Goal: Information Seeking & Learning: Check status

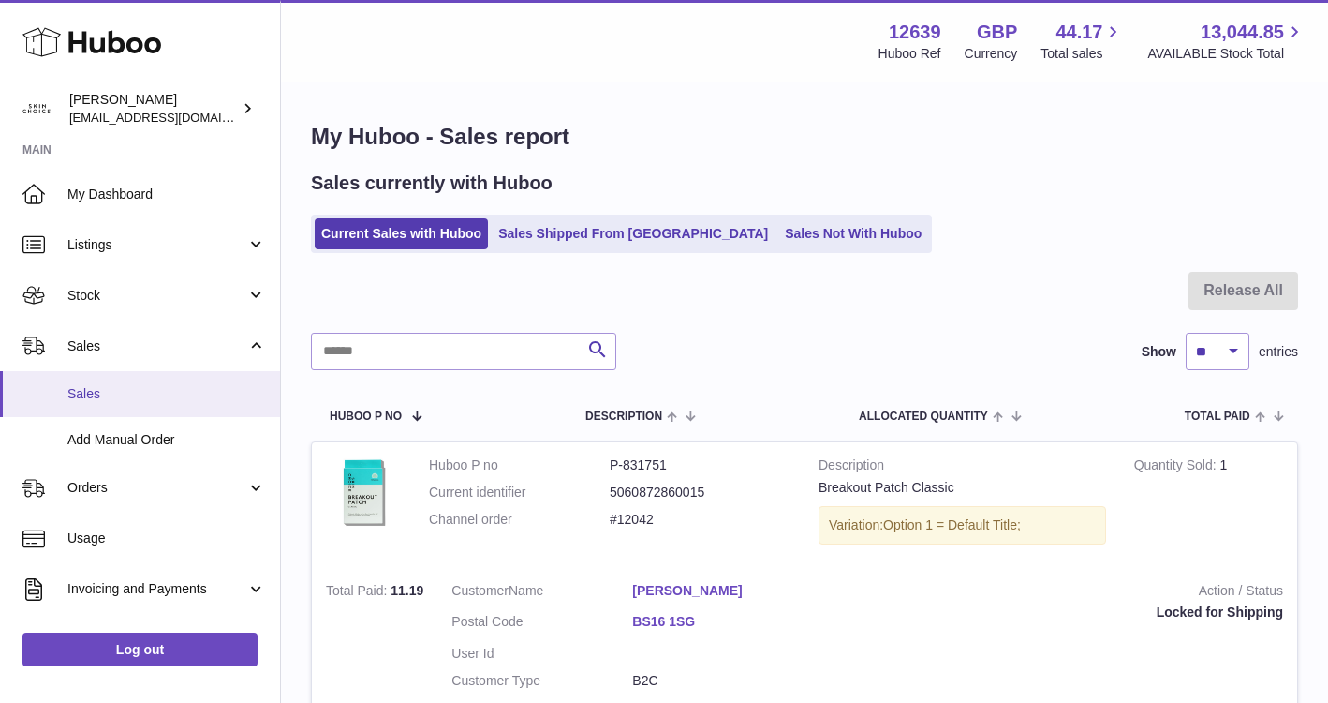
click at [101, 404] on link "Sales" at bounding box center [140, 394] width 280 height 46
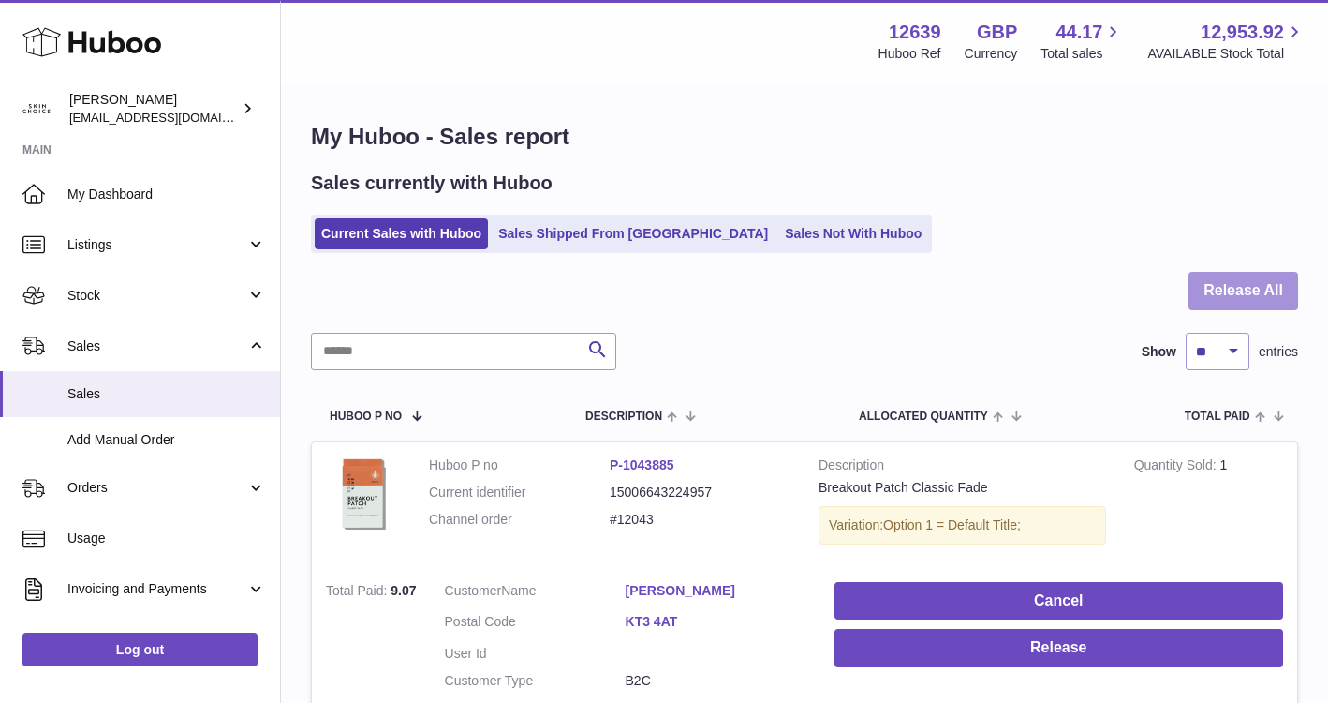
click at [1196, 275] on button "Release All" at bounding box center [1244, 291] width 110 height 38
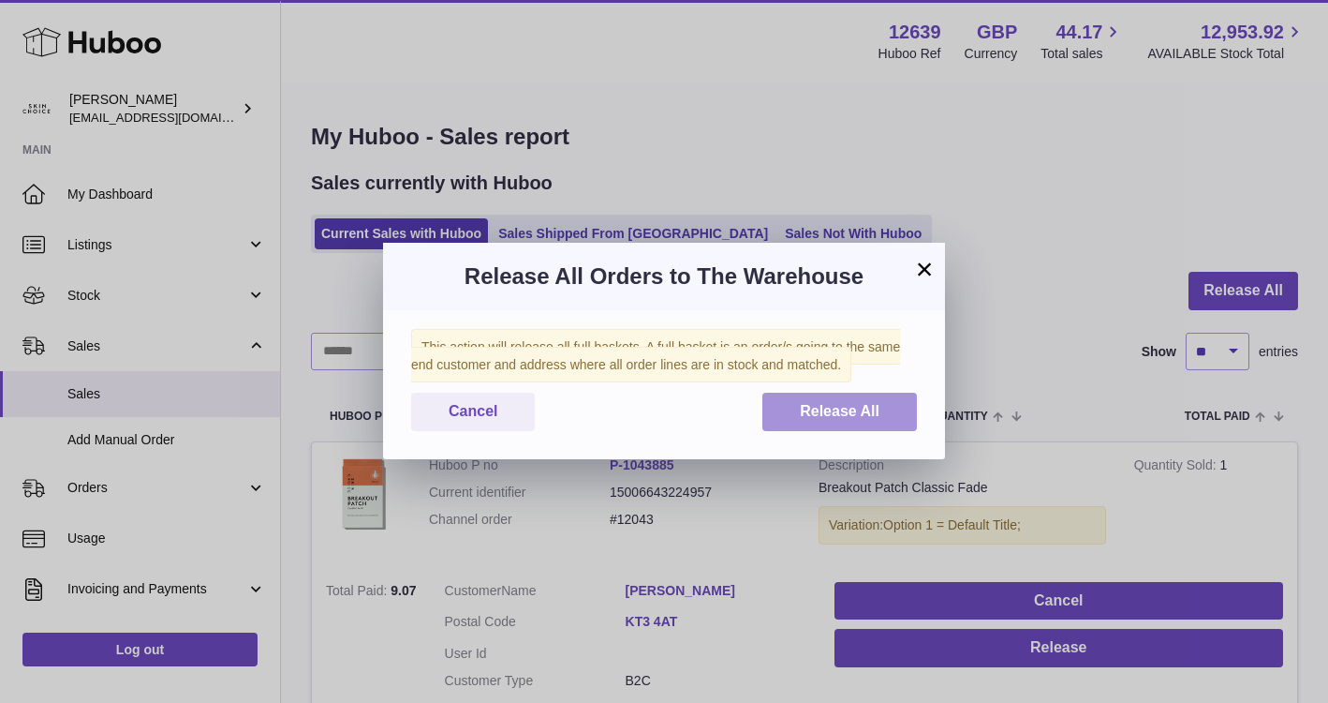
click at [820, 399] on button "Release All" at bounding box center [840, 412] width 155 height 38
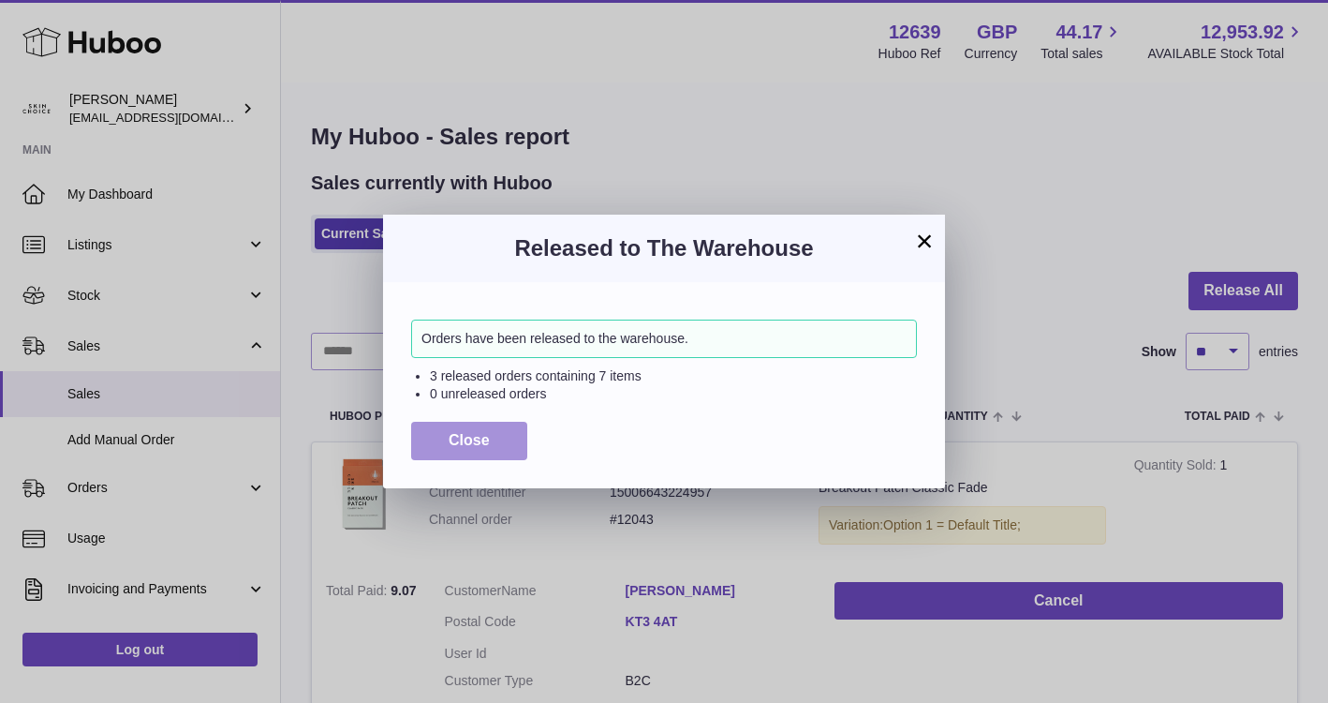
click at [514, 425] on button "Close" at bounding box center [469, 441] width 116 height 38
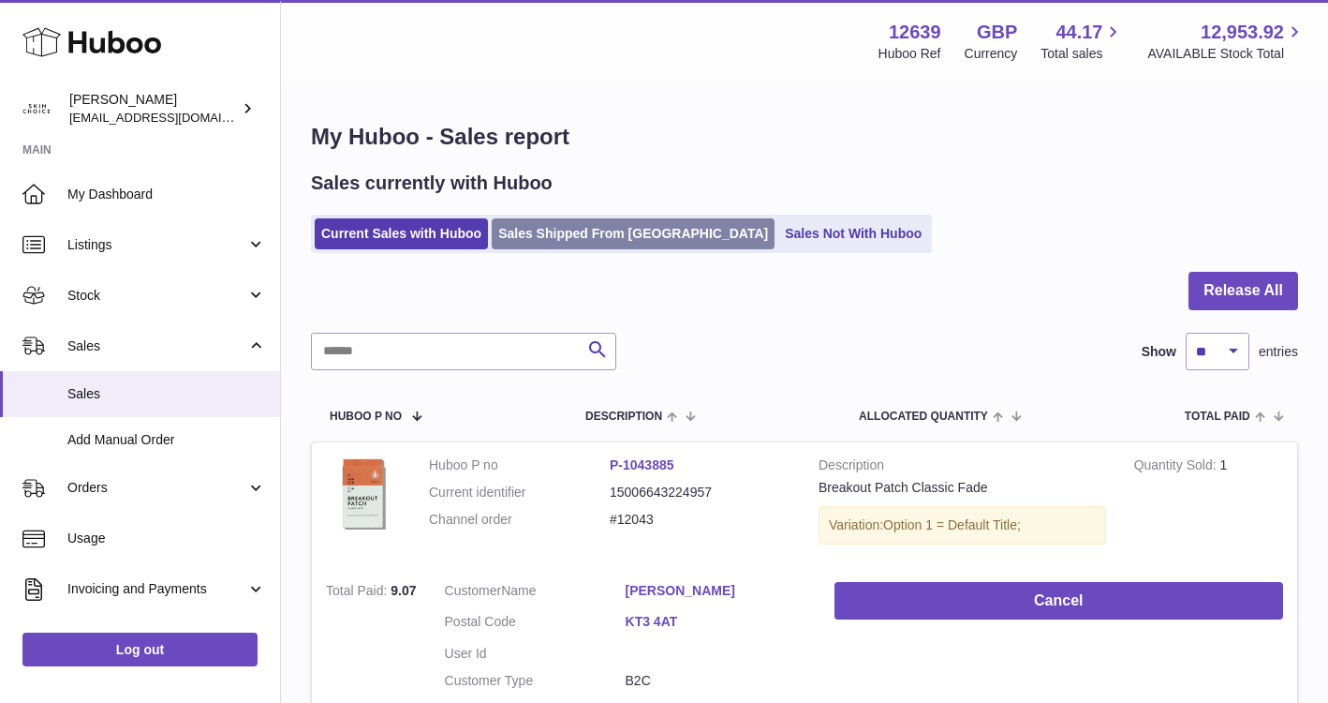
click at [562, 227] on link "Sales Shipped From [GEOGRAPHIC_DATA]" at bounding box center [633, 233] width 283 height 31
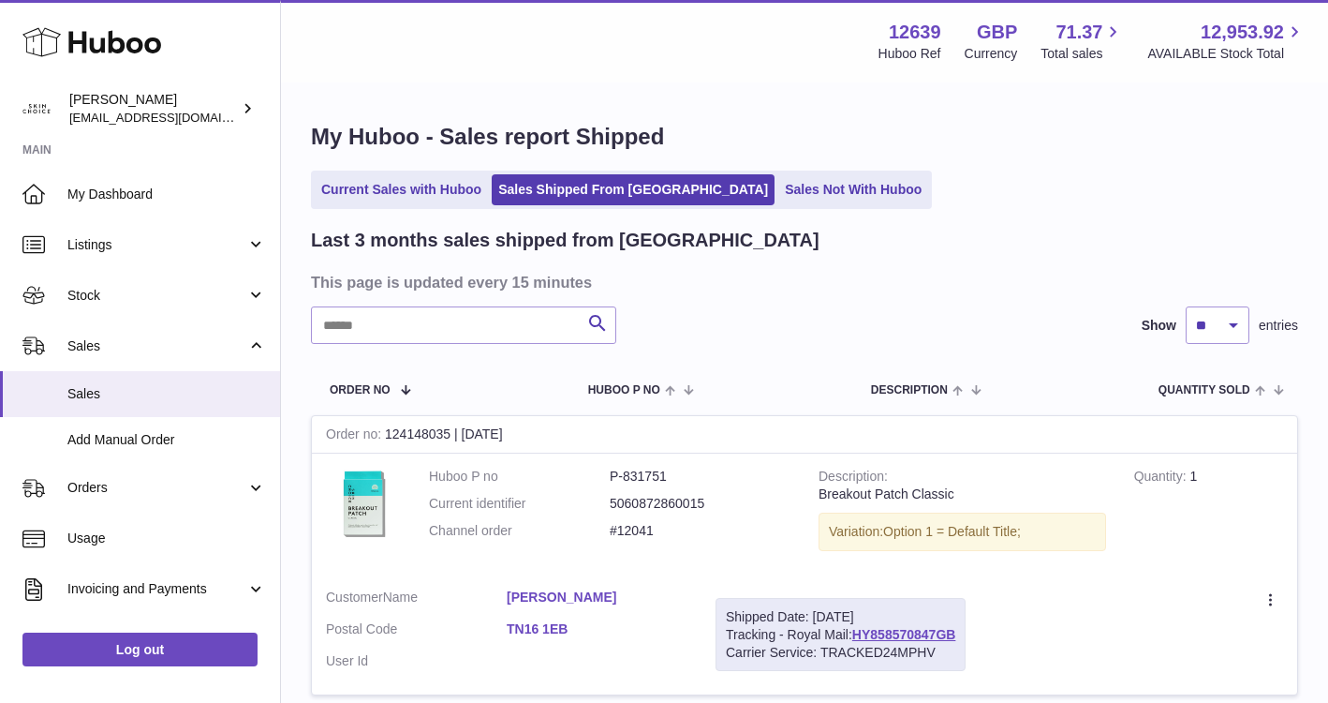
click at [468, 332] on input "text" at bounding box center [463, 324] width 305 height 37
paste input "*****"
type input "*****"
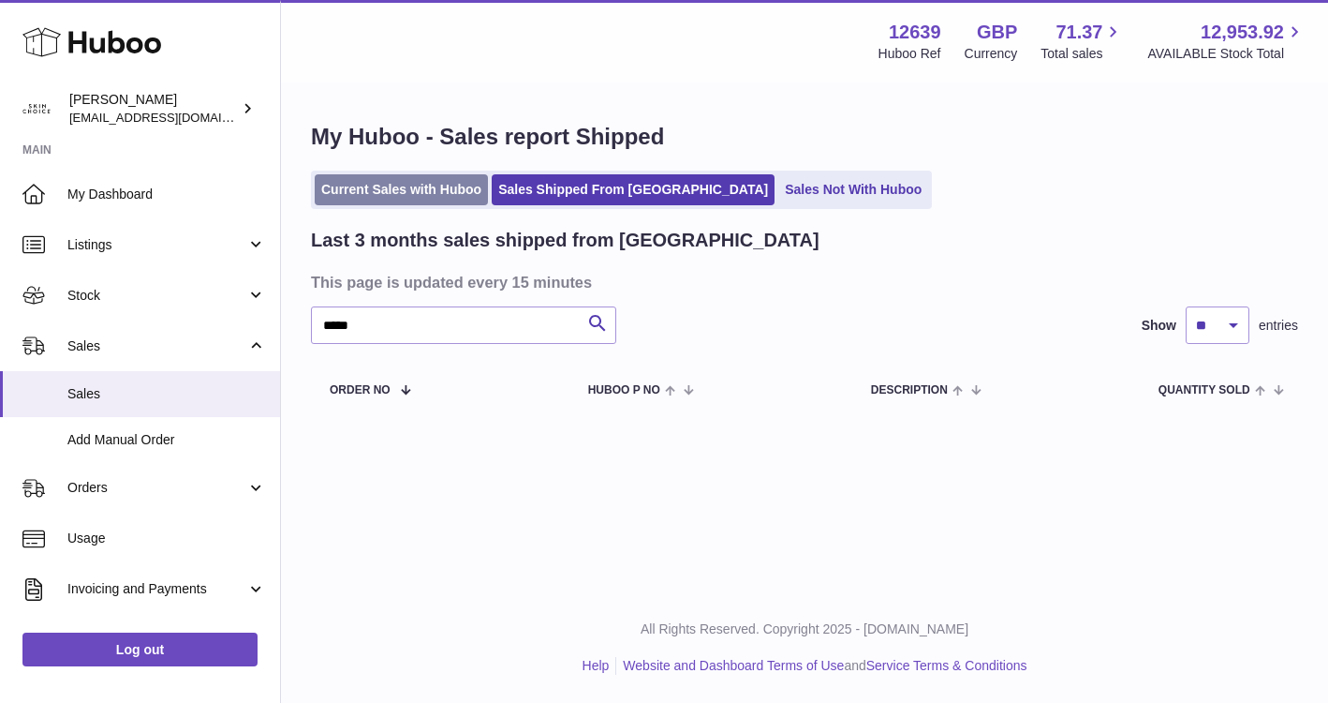
click at [378, 193] on link "Current Sales with Huboo" at bounding box center [401, 189] width 173 height 31
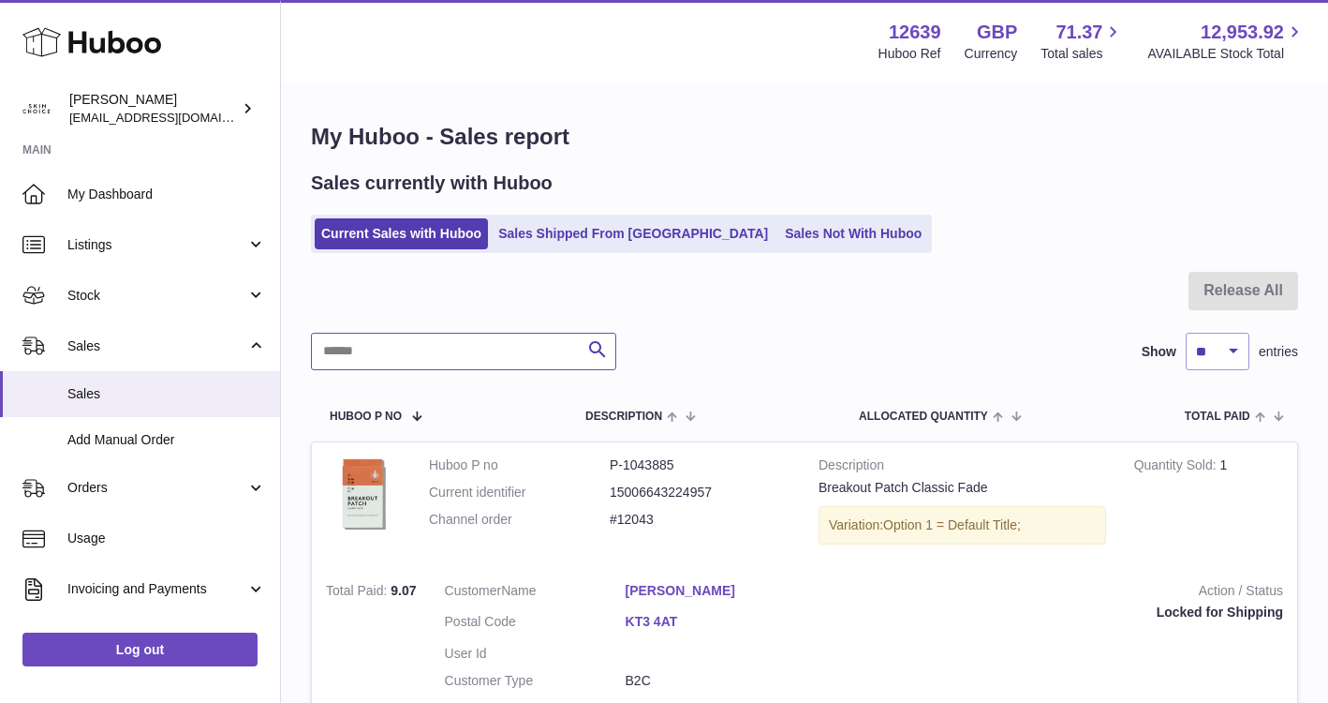
click at [435, 344] on input "text" at bounding box center [463, 351] width 305 height 37
paste input "*****"
click at [434, 349] on input "*****" at bounding box center [463, 351] width 305 height 37
paste input "text"
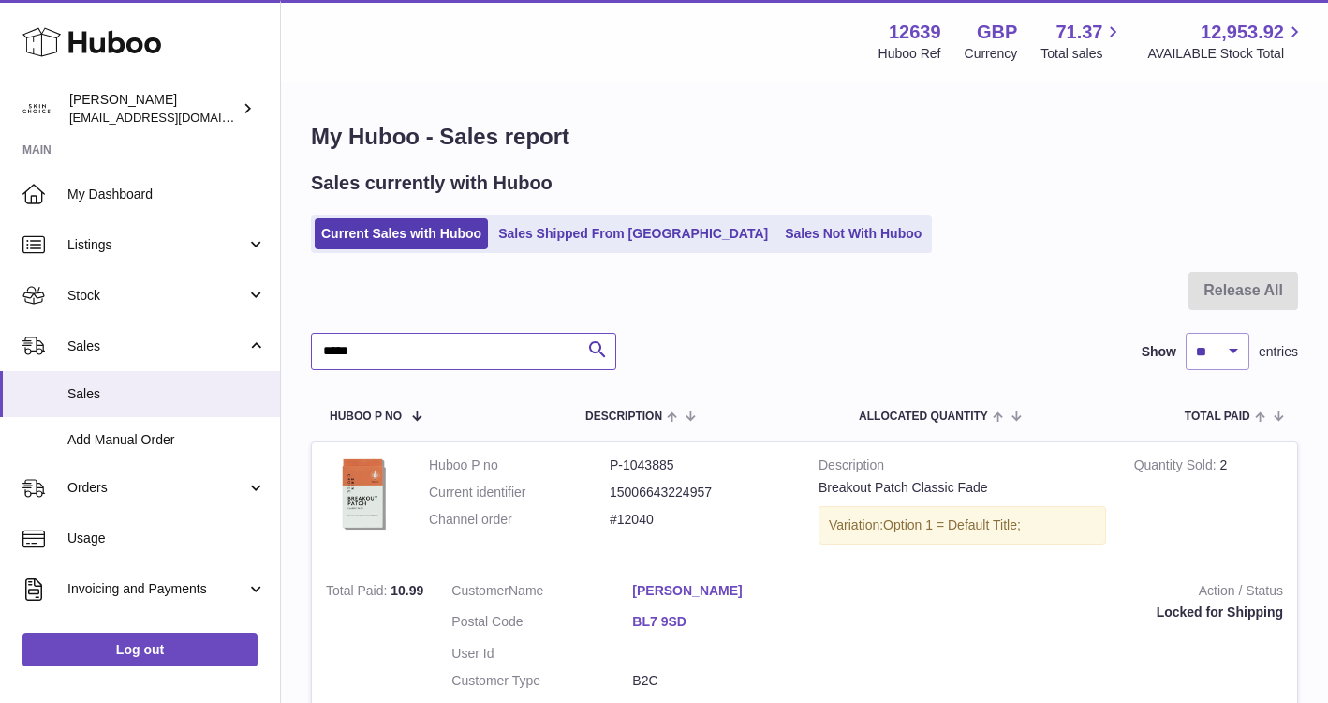
type input "*****"
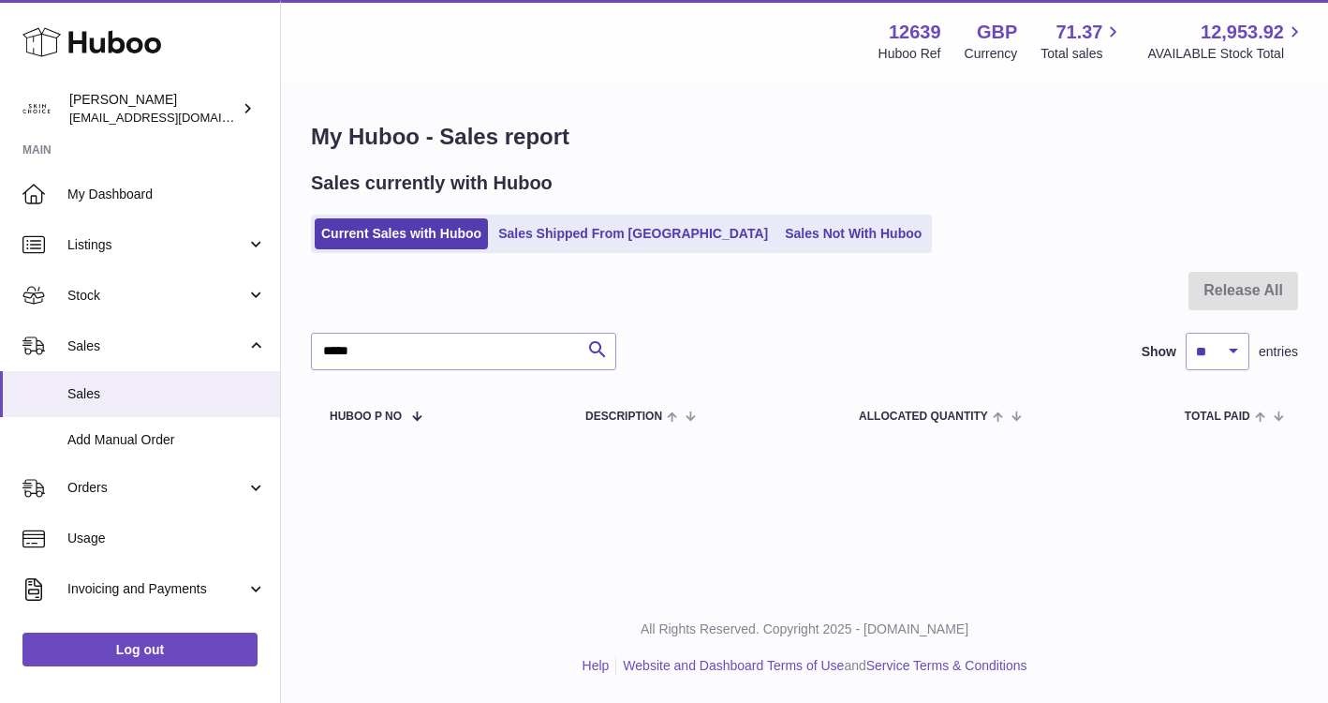
click at [551, 251] on ul "Current Sales with Huboo Sales Shipped From Huboo Sales Not With Huboo" at bounding box center [621, 234] width 621 height 38
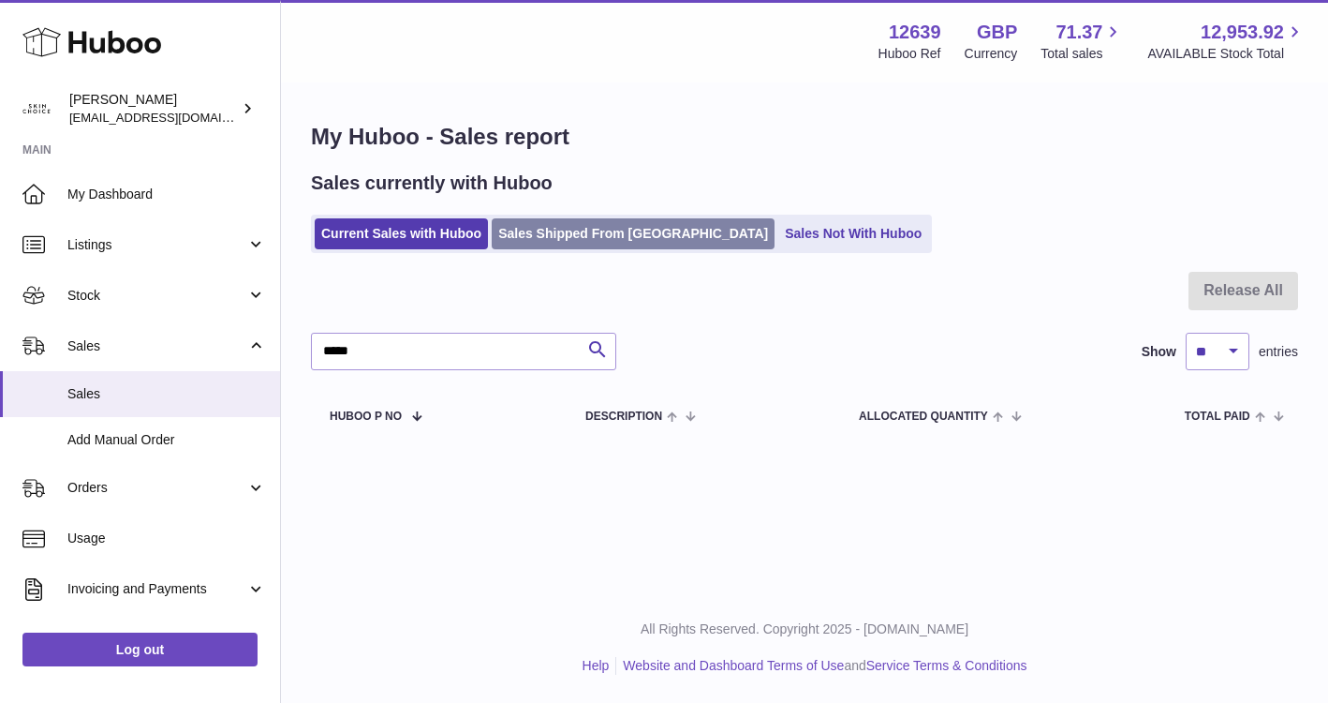
click at [563, 234] on link "Sales Shipped From [GEOGRAPHIC_DATA]" at bounding box center [633, 233] width 283 height 31
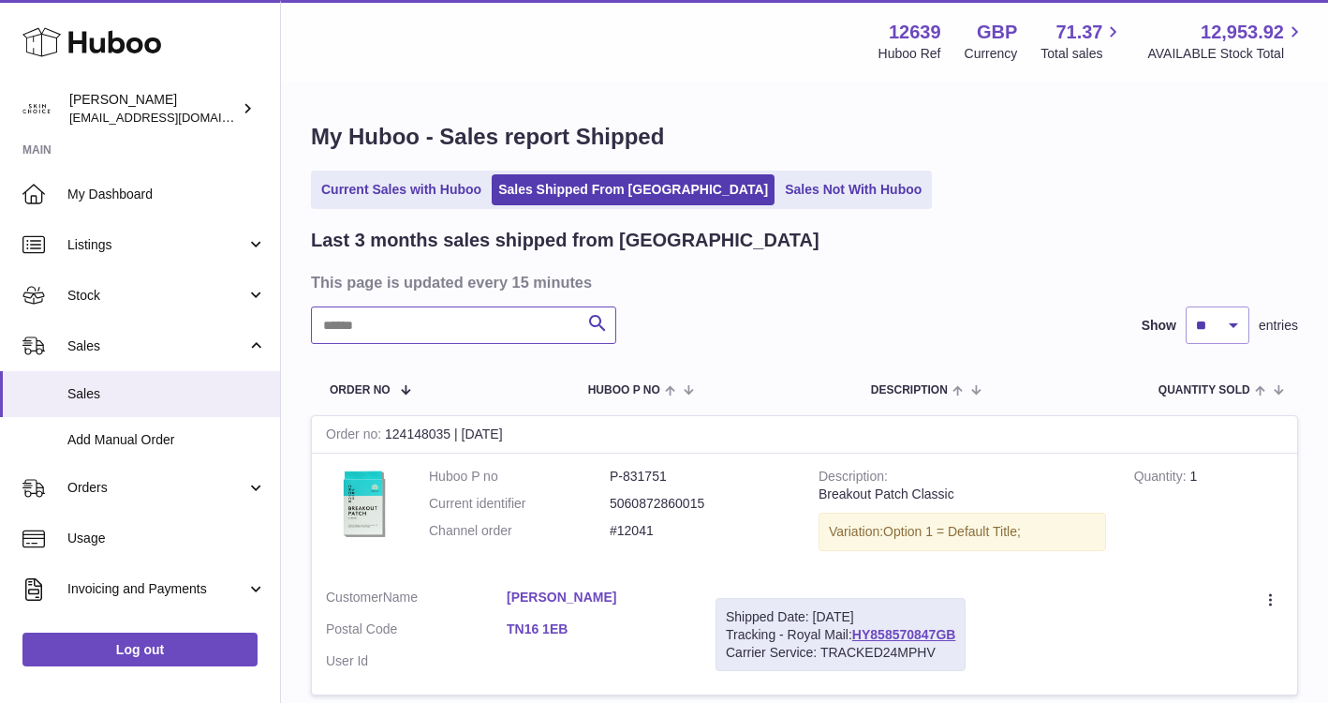
click at [527, 320] on input "text" at bounding box center [463, 324] width 305 height 37
paste input "*****"
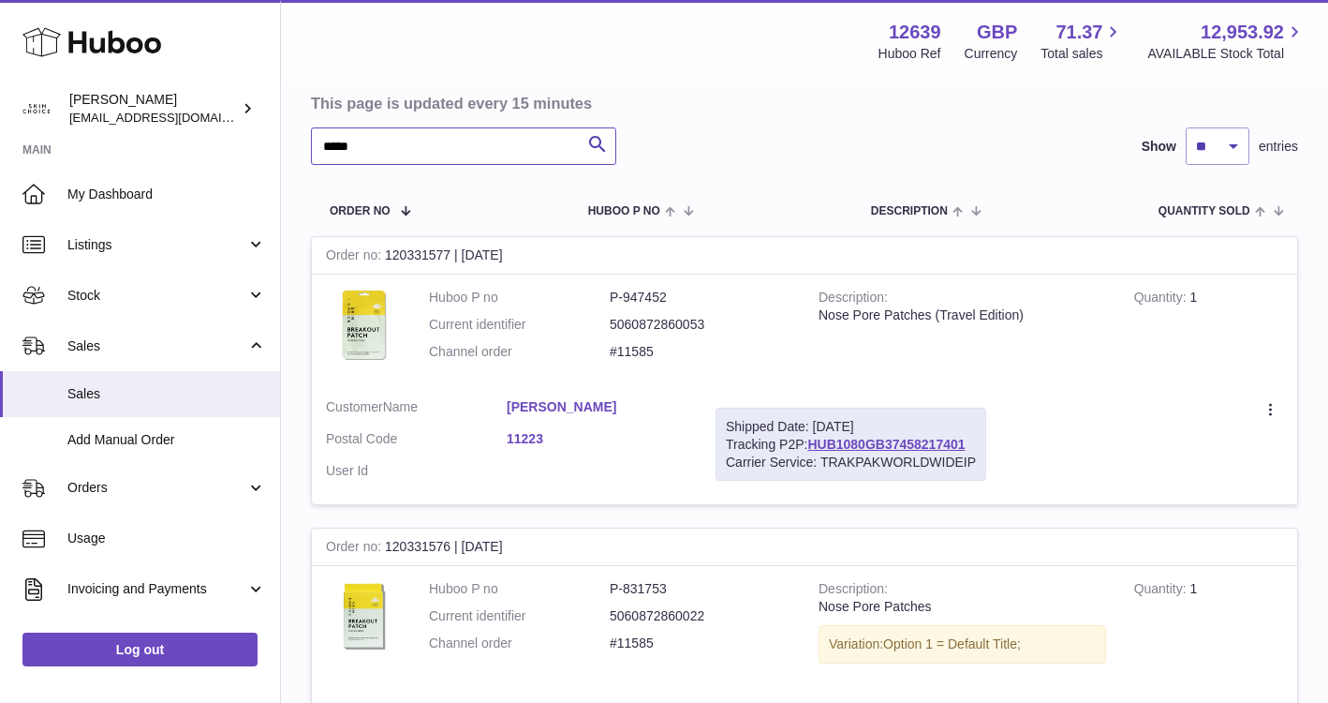
scroll to position [324, 0]
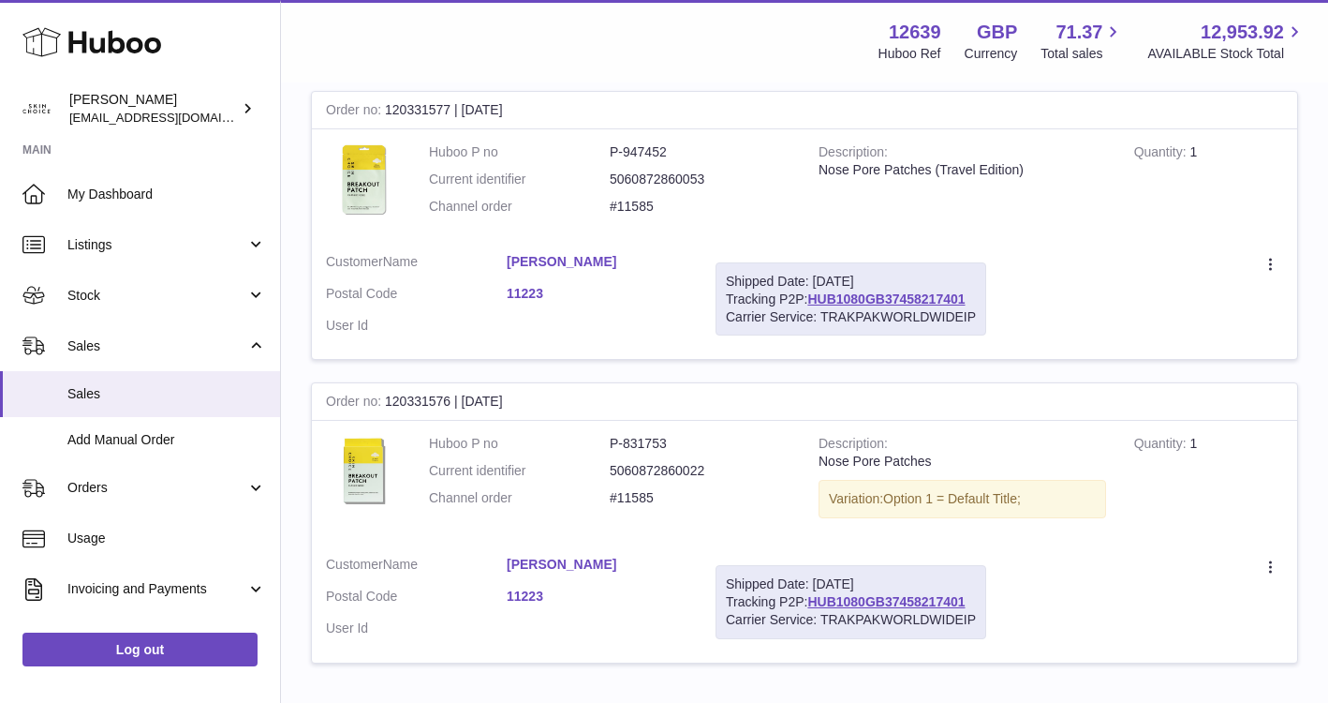
click at [580, 262] on link "William Huang" at bounding box center [597, 262] width 181 height 18
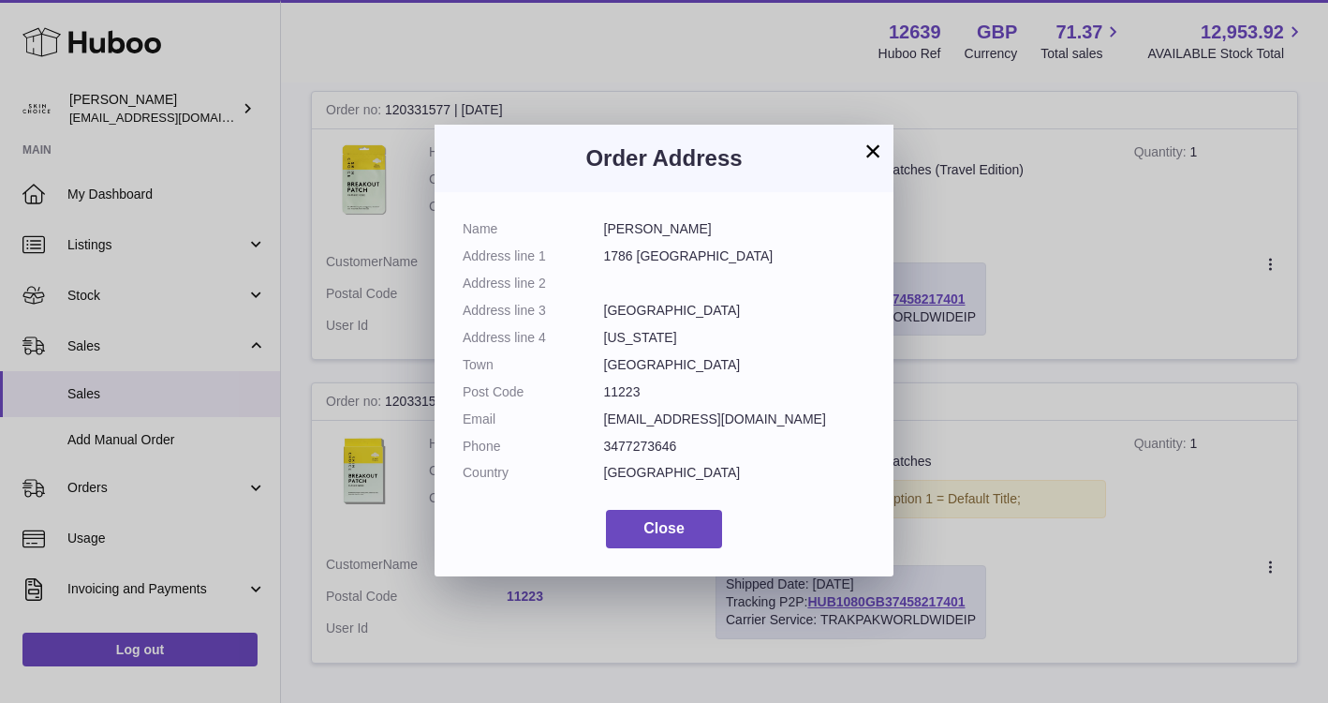
click at [869, 147] on button "×" at bounding box center [873, 151] width 22 height 22
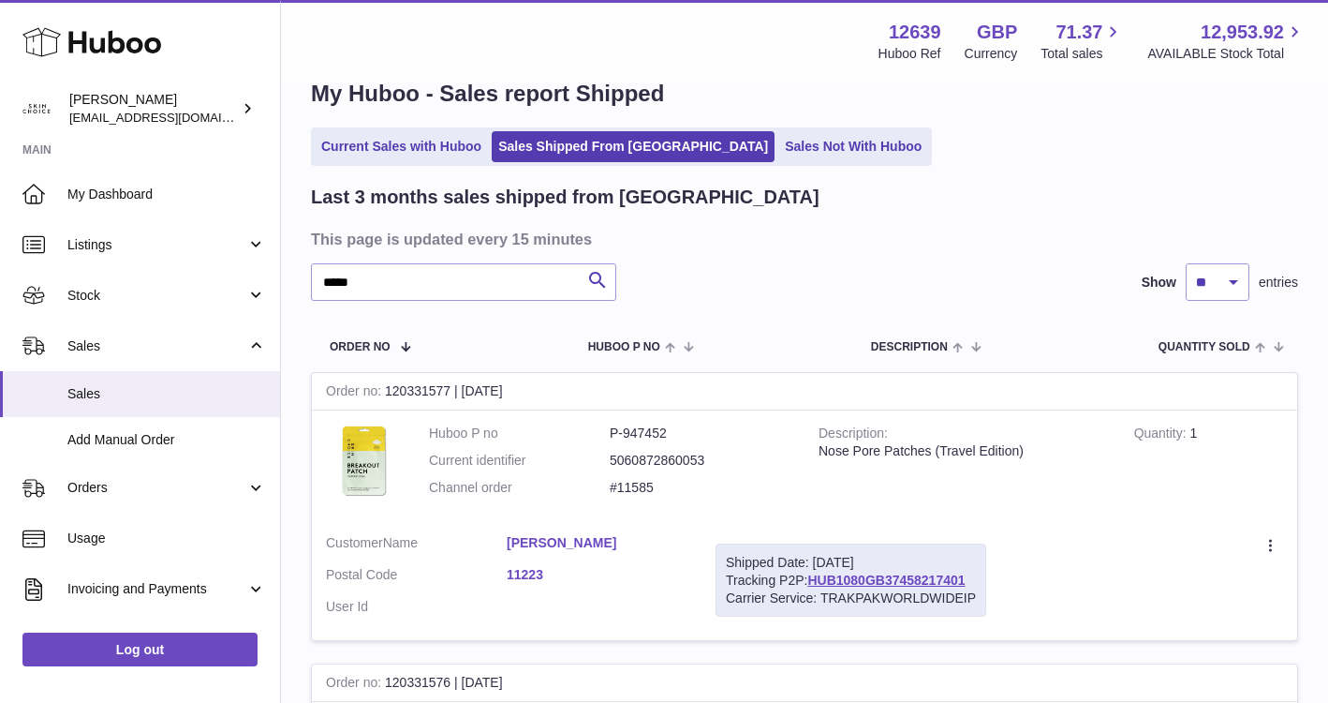
scroll to position [0, 0]
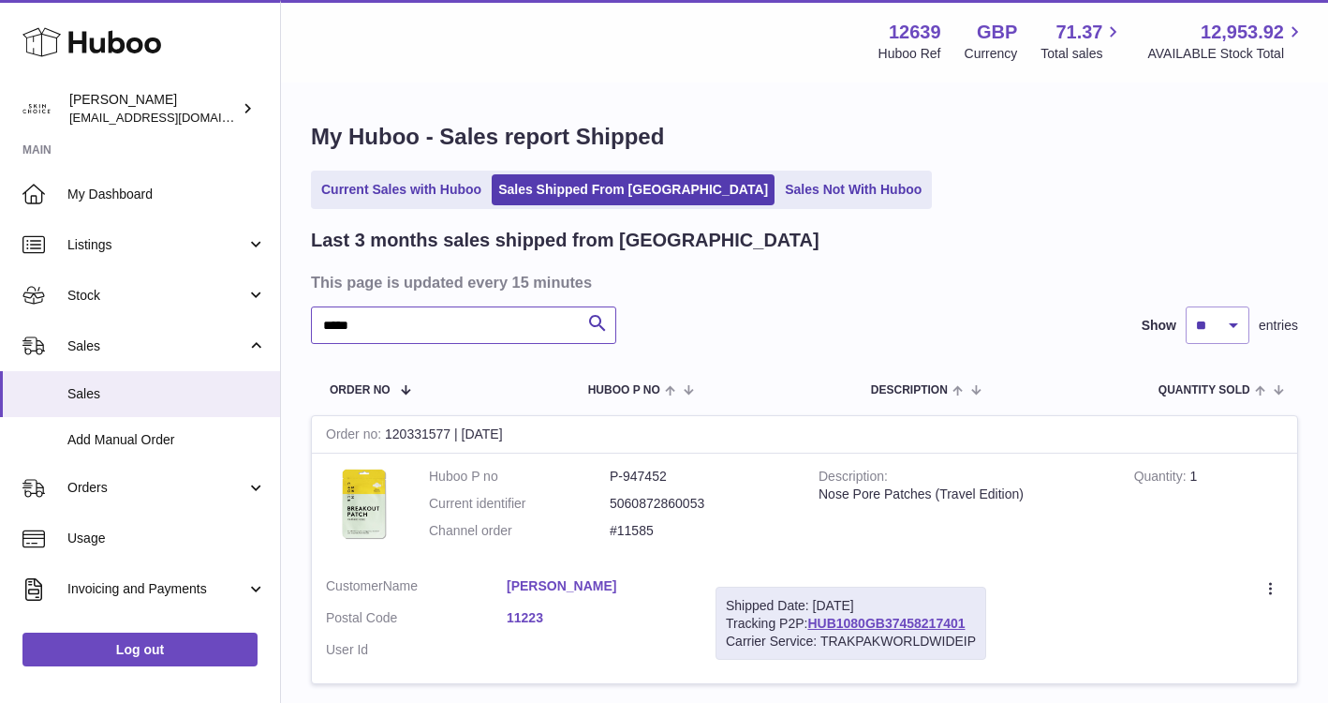
click at [423, 319] on input "*****" at bounding box center [463, 324] width 305 height 37
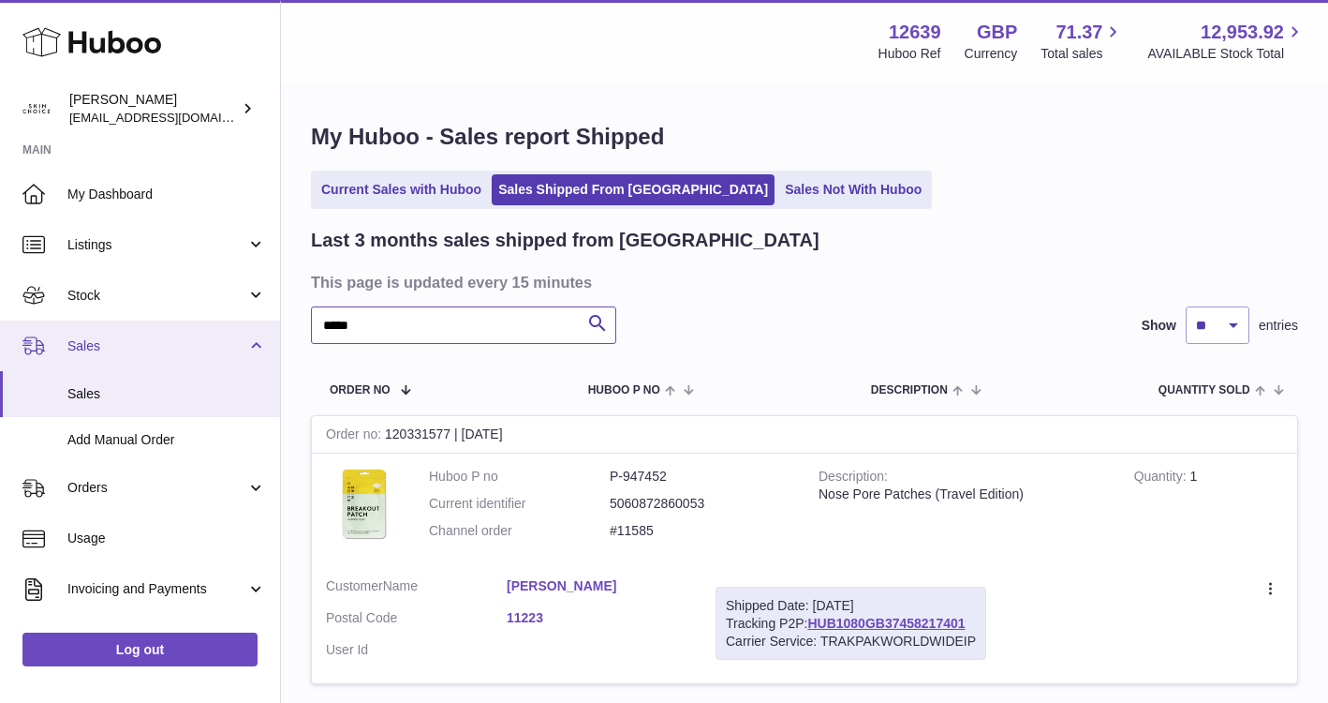
drag, startPoint x: 370, startPoint y: 322, endPoint x: 231, endPoint y: 320, distance: 138.7
click at [233, 320] on div "Huboo Seye Akinnaike admin@skinchoice.com Main My Dashboard Listings Not with H…" at bounding box center [664, 579] width 1328 height 1158
paste input "******"
type input "**********"
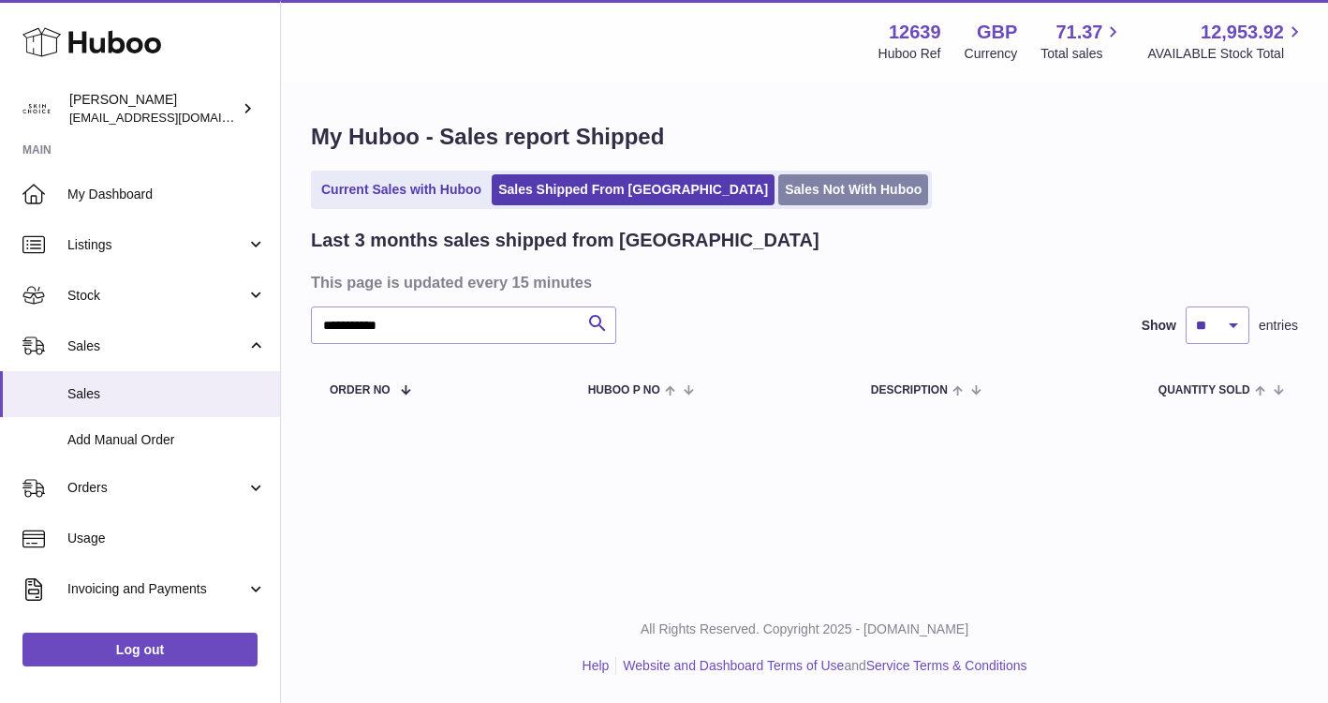
click at [779, 190] on link "Sales Not With Huboo" at bounding box center [854, 189] width 150 height 31
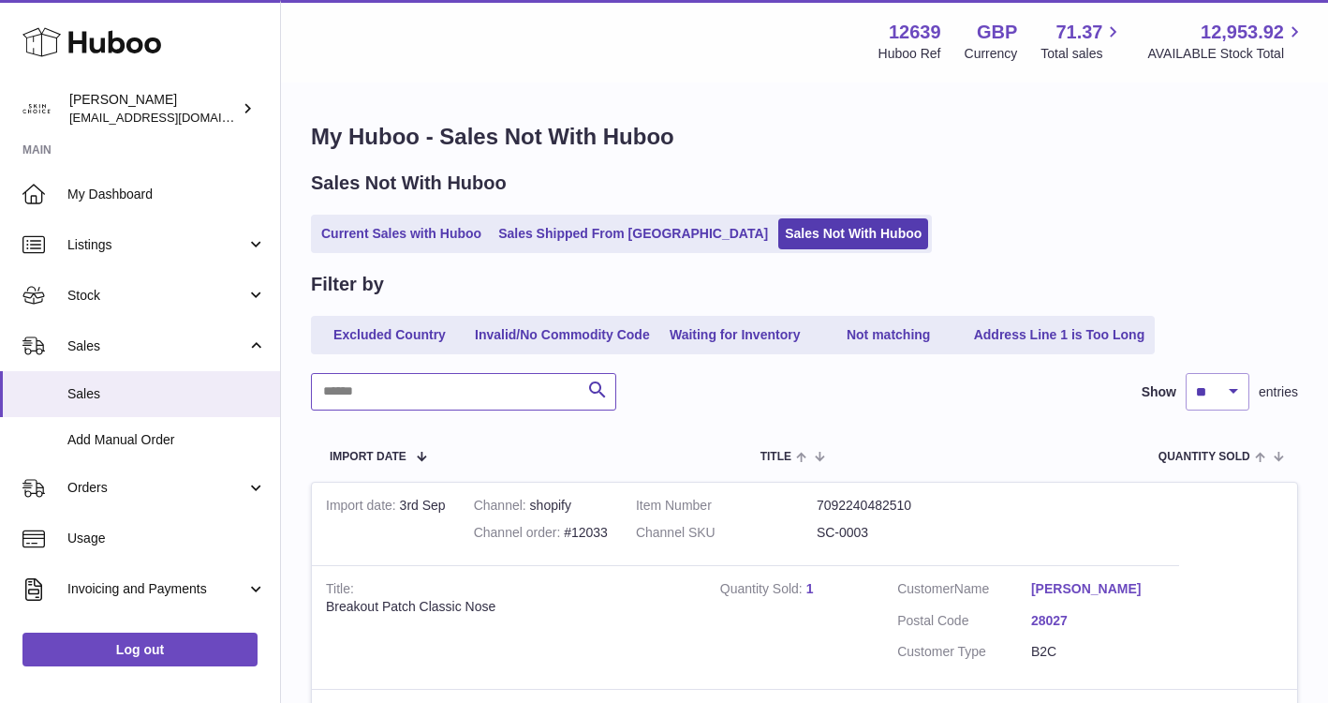
click at [460, 403] on input "text" at bounding box center [463, 391] width 305 height 37
paste input "**********"
type input "**********"
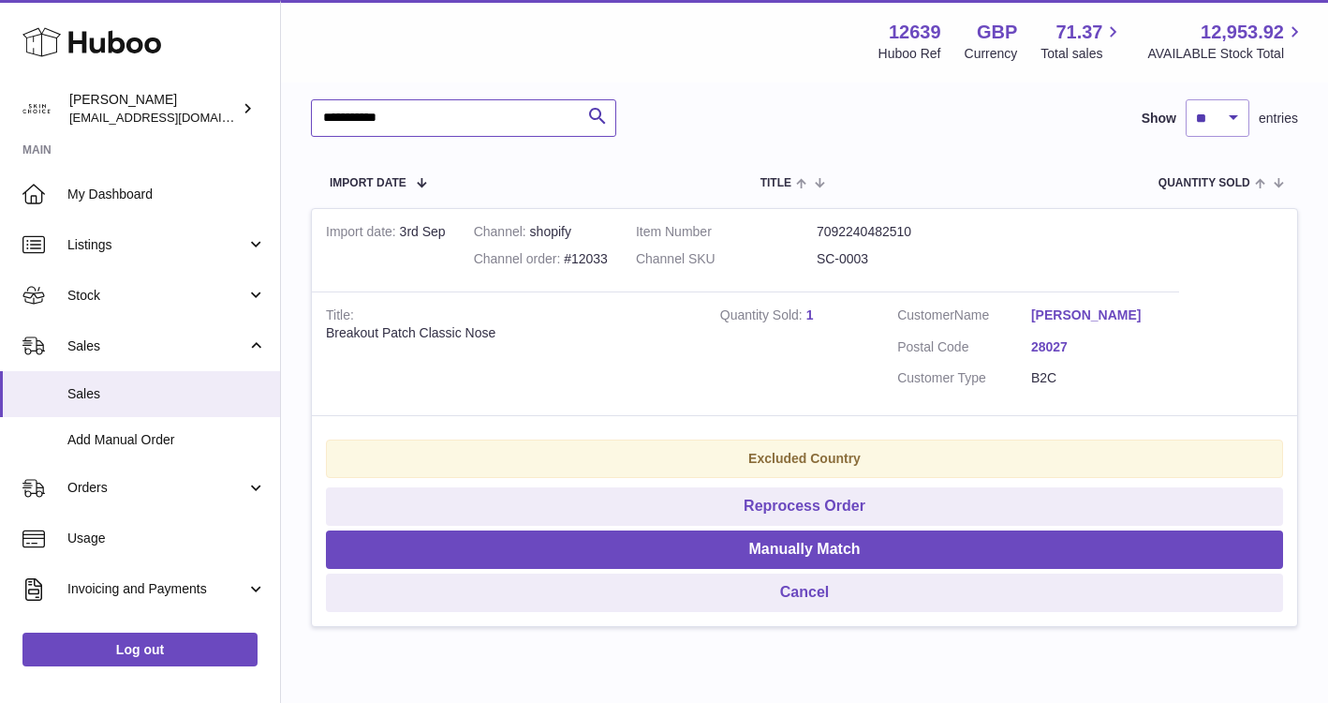
scroll to position [267, 0]
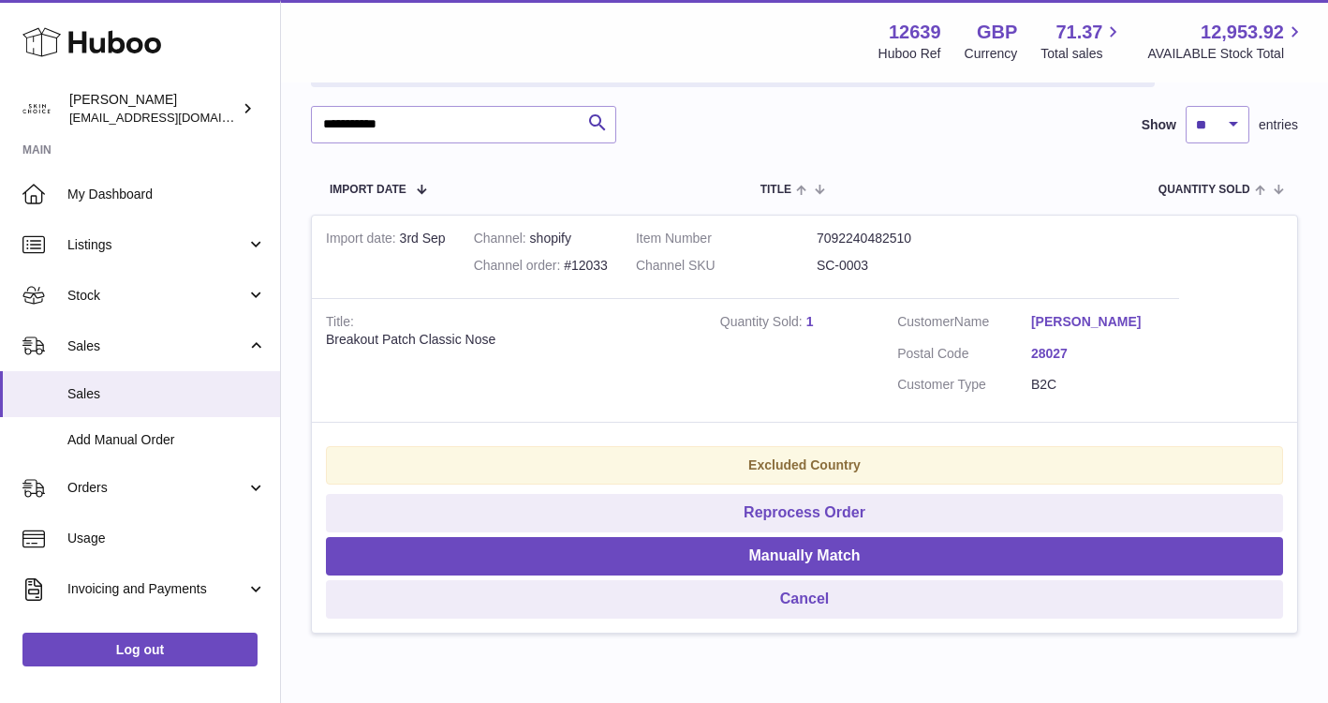
click at [809, 469] on strong "Excluded Country" at bounding box center [805, 464] width 112 height 15
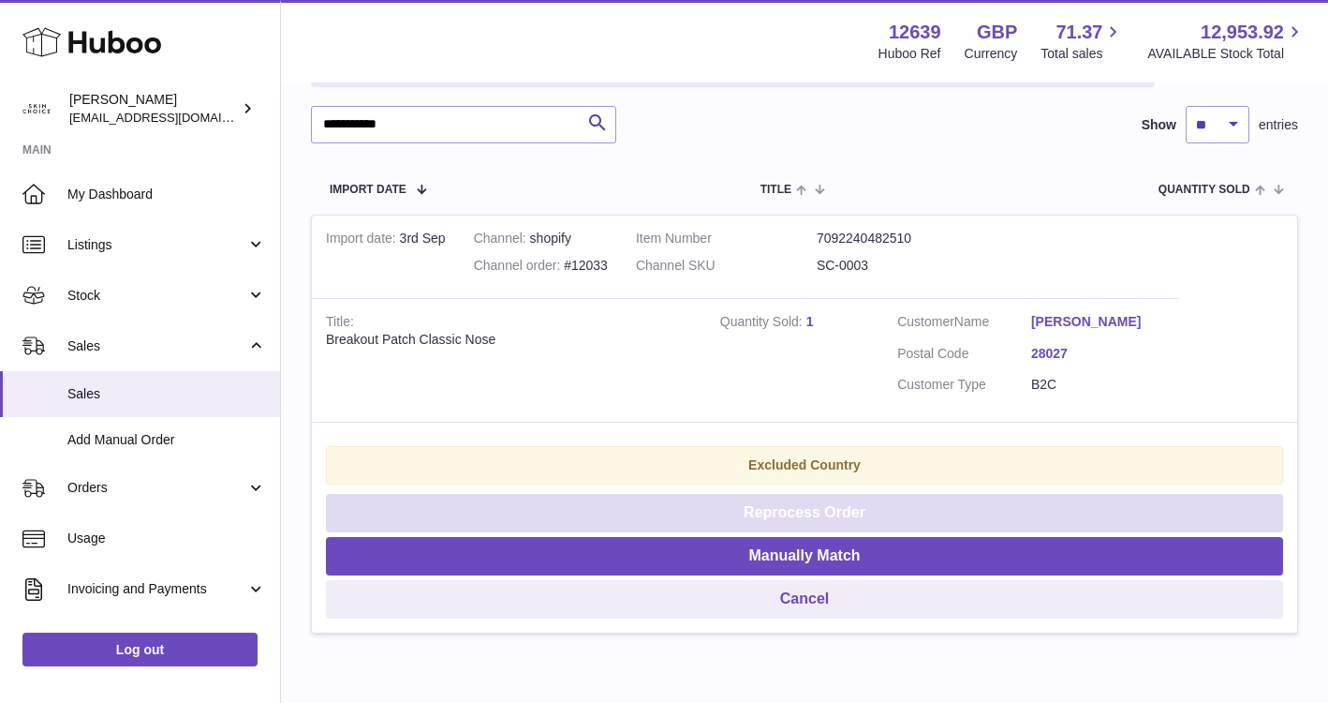
click at [870, 512] on button "Reprocess Order" at bounding box center [804, 513] width 957 height 38
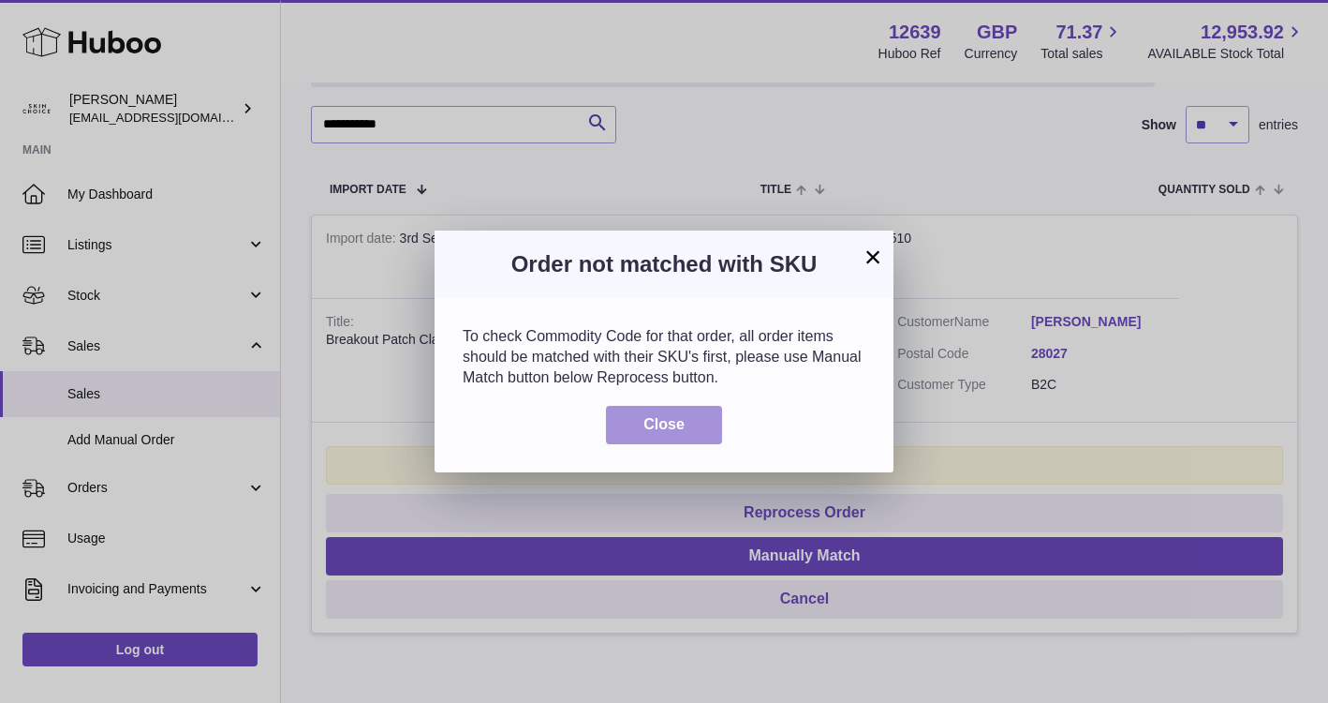
click at [696, 426] on button "Close" at bounding box center [664, 425] width 116 height 38
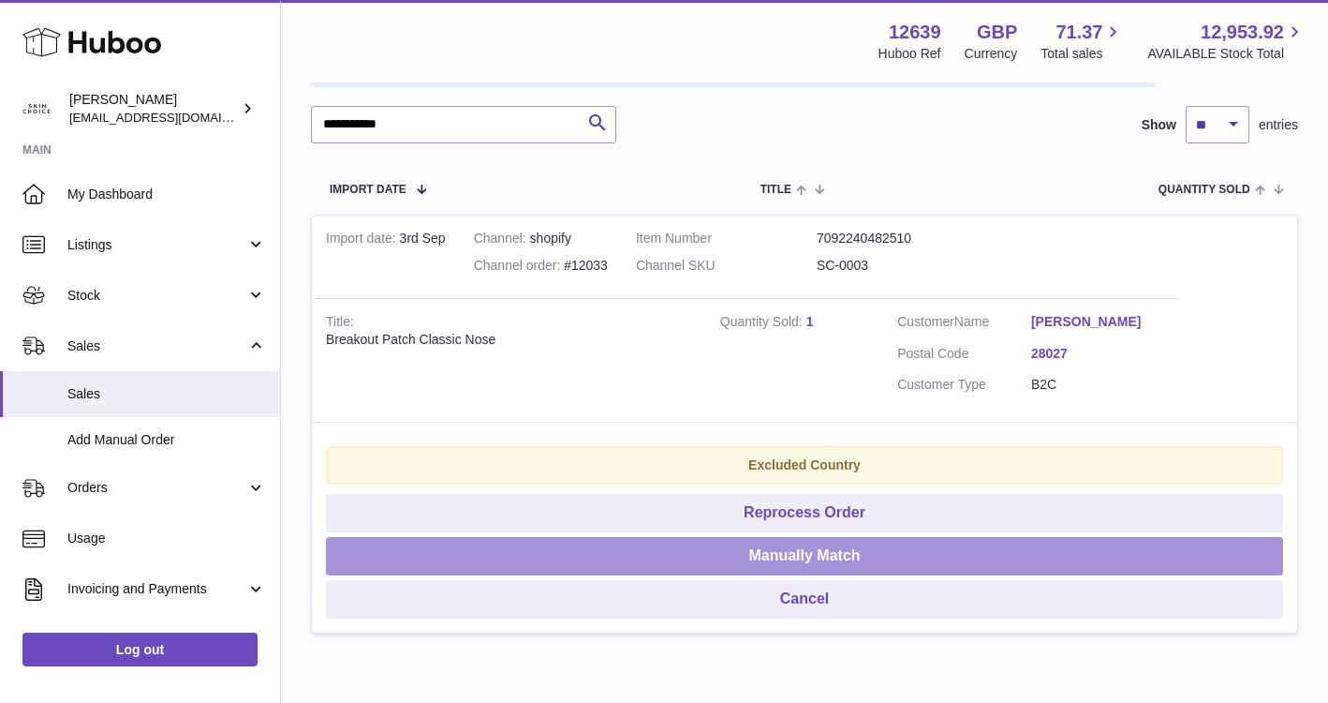
click at [838, 542] on button "Manually Match" at bounding box center [804, 556] width 957 height 38
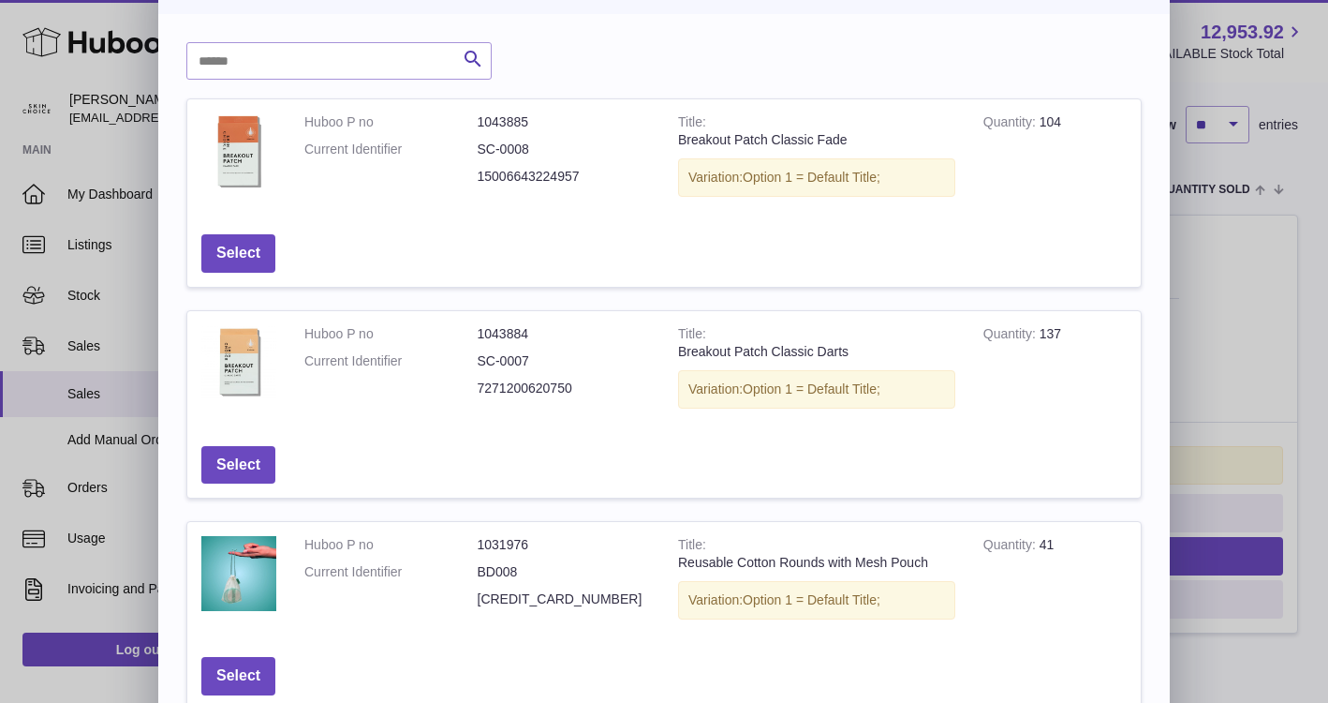
scroll to position [0, 0]
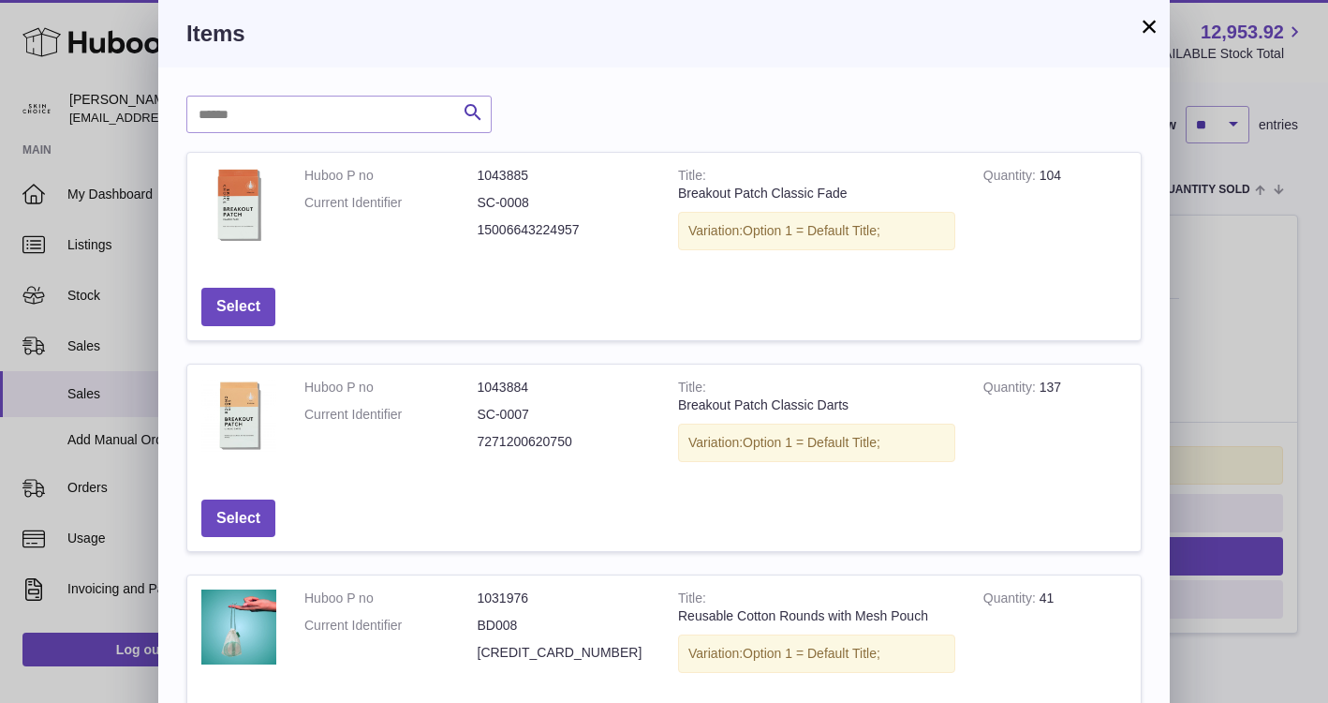
click at [1150, 37] on button "×" at bounding box center [1149, 26] width 22 height 22
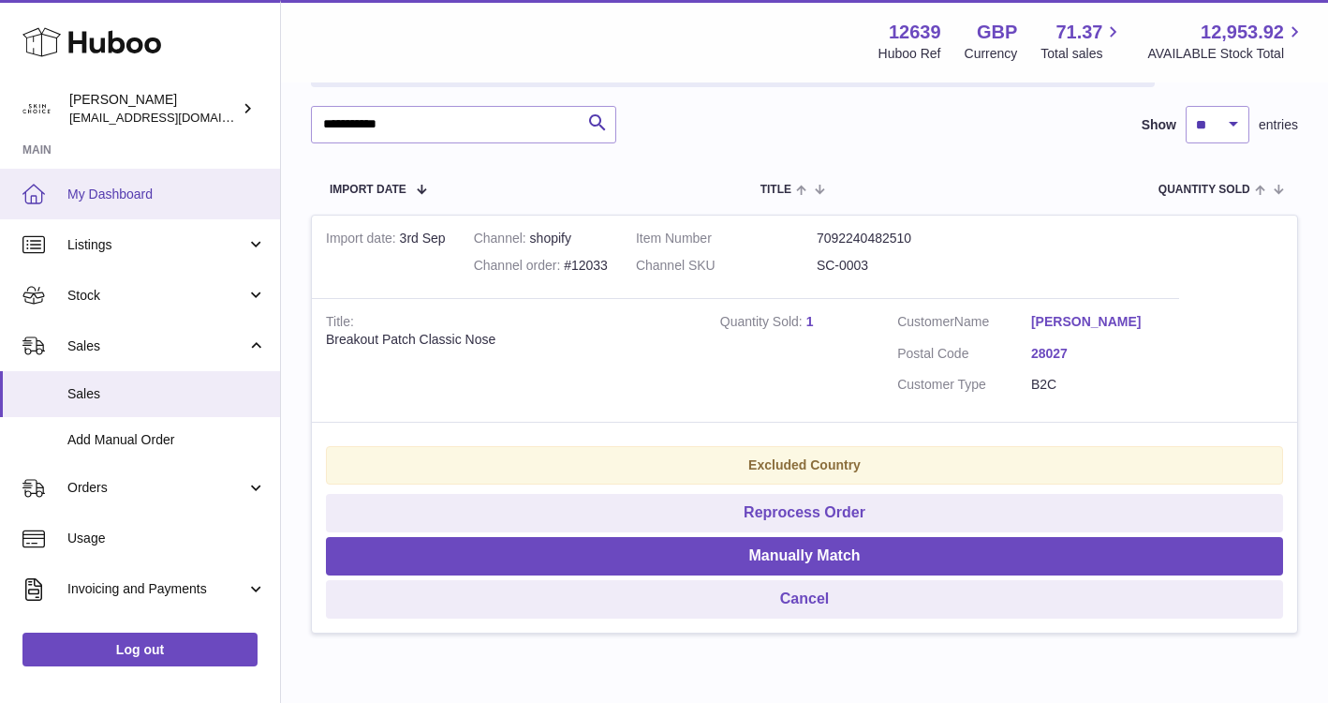
click at [136, 202] on span "My Dashboard" at bounding box center [166, 194] width 199 height 18
click at [183, 191] on span "My Dashboard" at bounding box center [166, 194] width 199 height 18
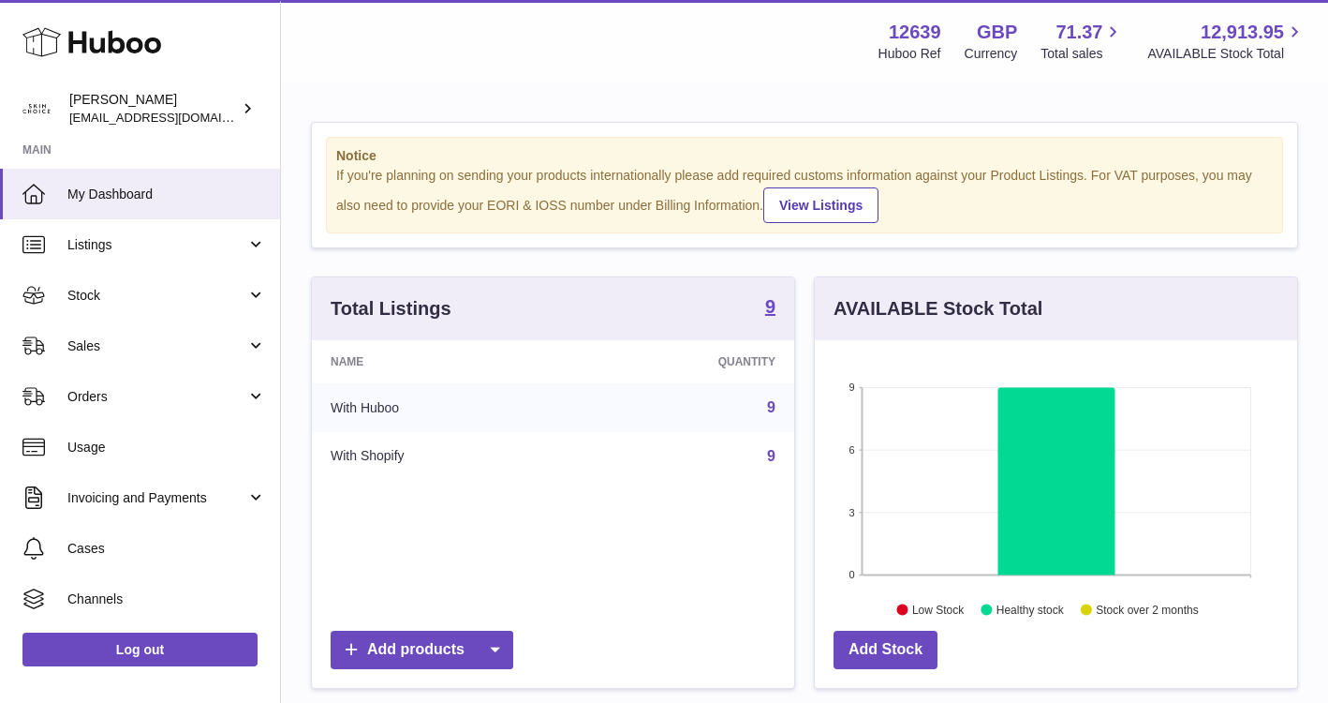
scroll to position [292, 482]
click at [211, 291] on span "Stock" at bounding box center [156, 296] width 179 height 18
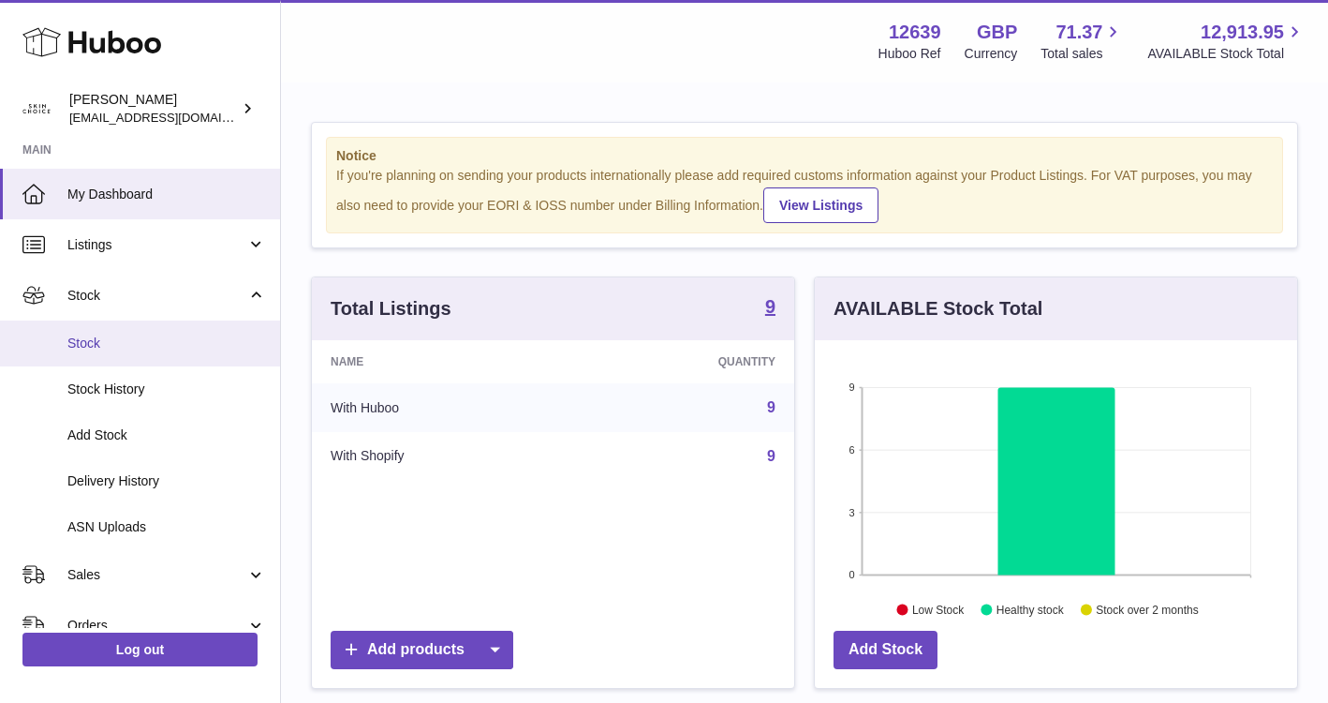
click at [199, 340] on span "Stock" at bounding box center [166, 343] width 199 height 18
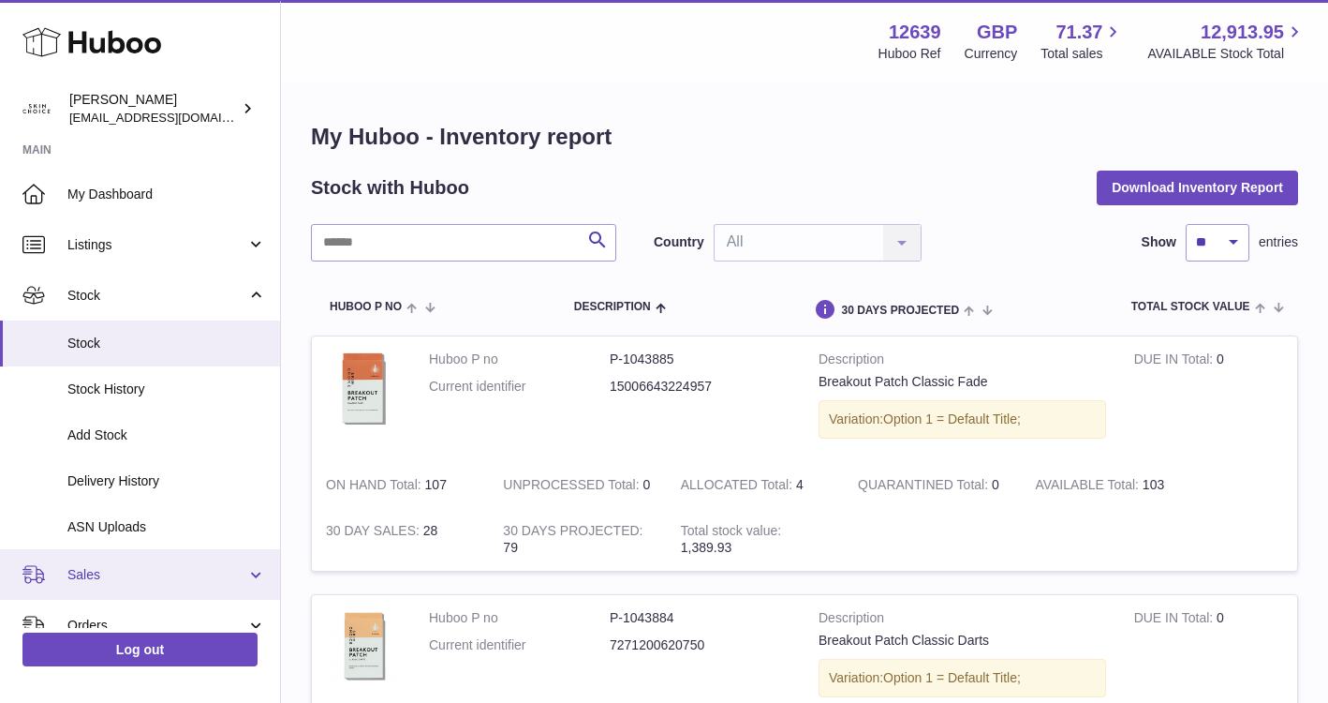
click at [150, 567] on span "Sales" at bounding box center [156, 575] width 179 height 18
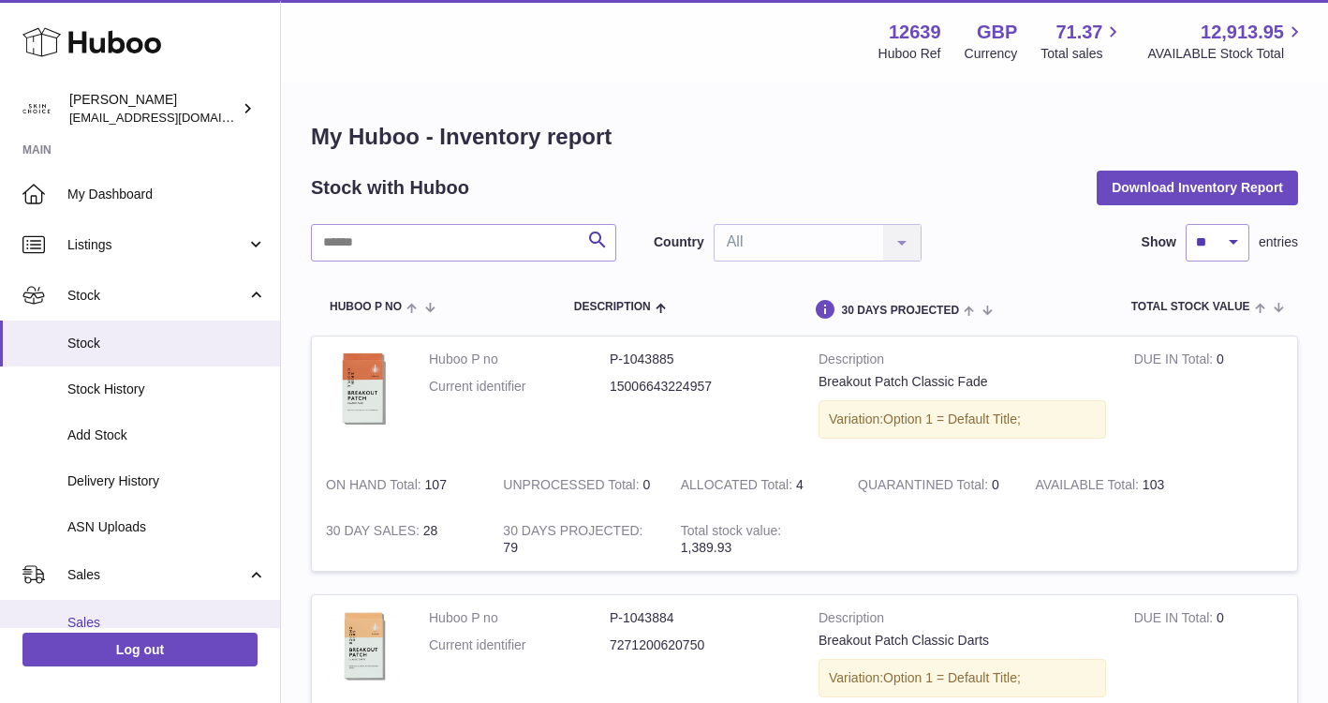
click at [147, 614] on span "Sales" at bounding box center [166, 623] width 199 height 18
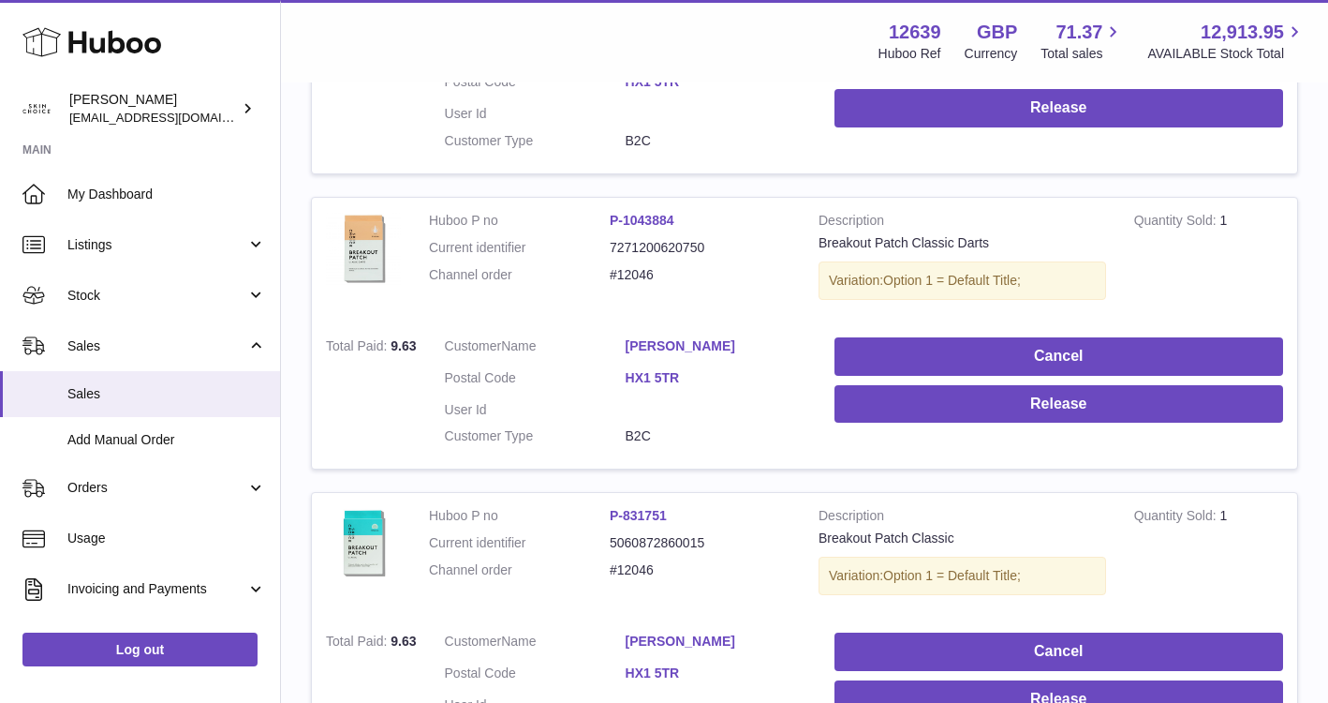
scroll to position [568, 0]
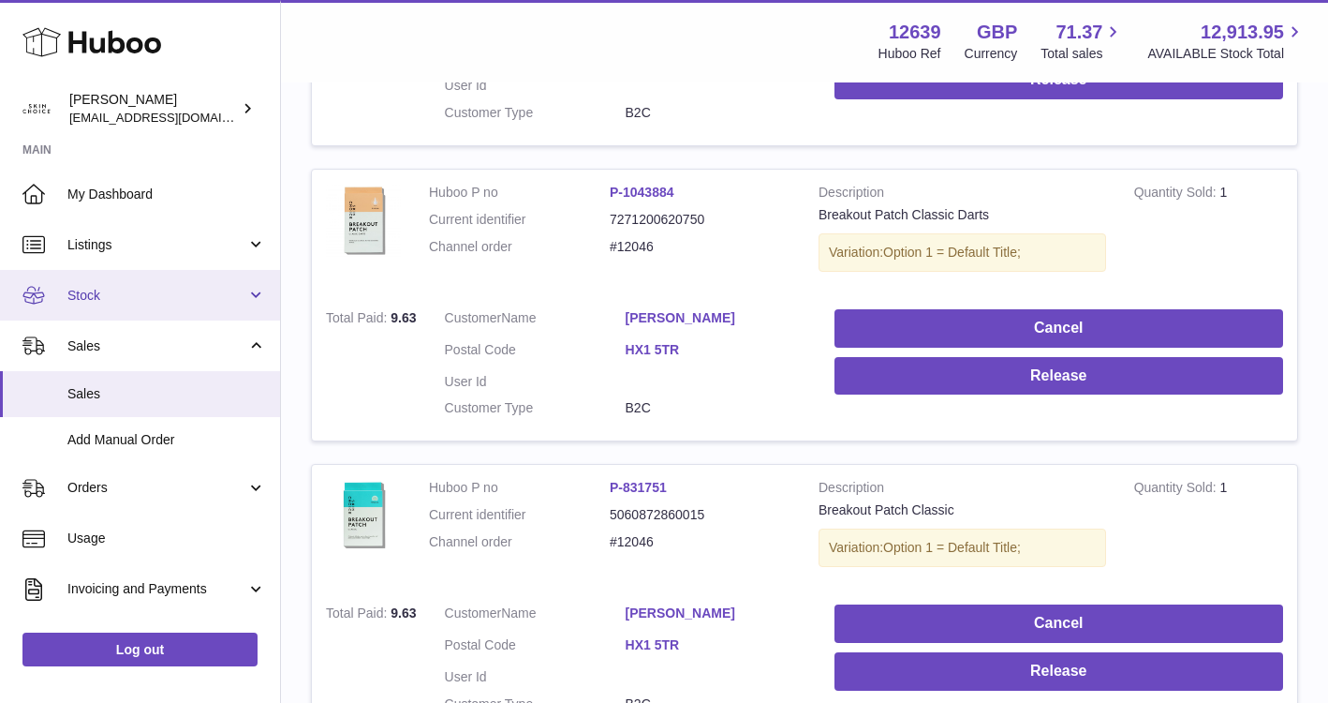
click at [167, 292] on span "Stock" at bounding box center [156, 296] width 179 height 18
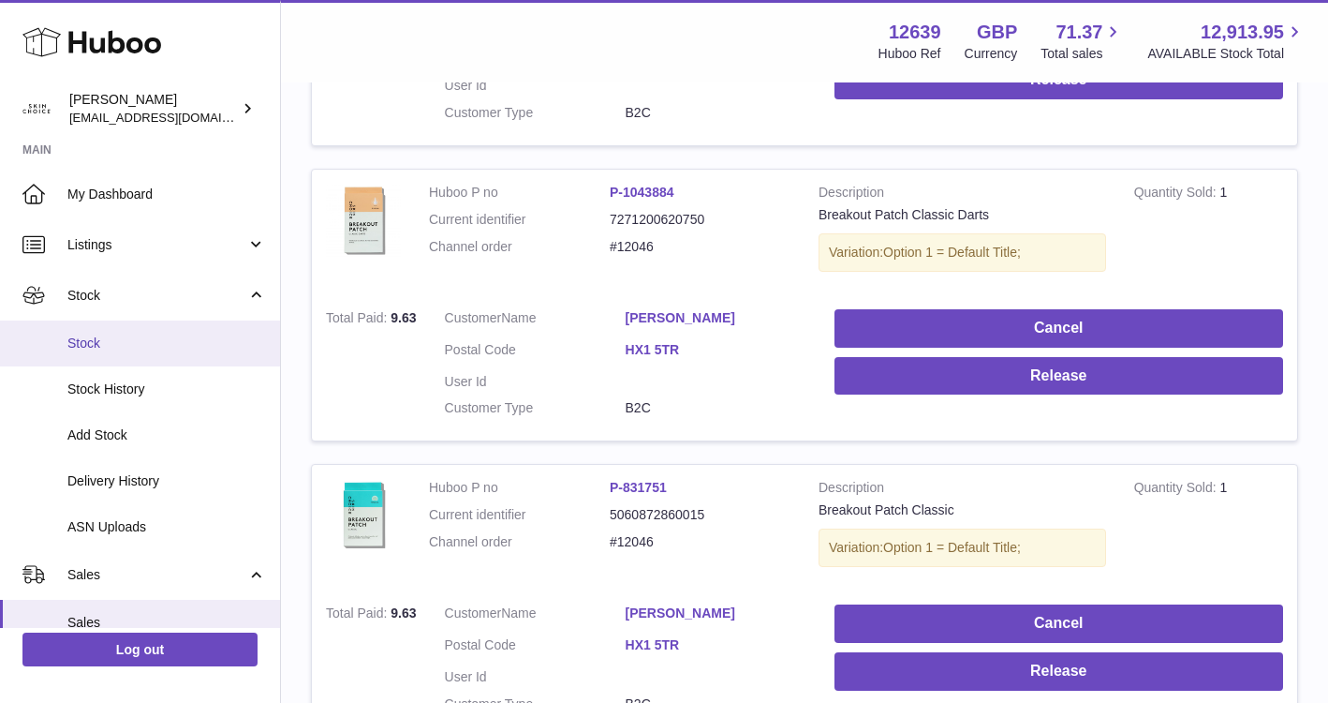
click at [161, 340] on span "Stock" at bounding box center [166, 343] width 199 height 18
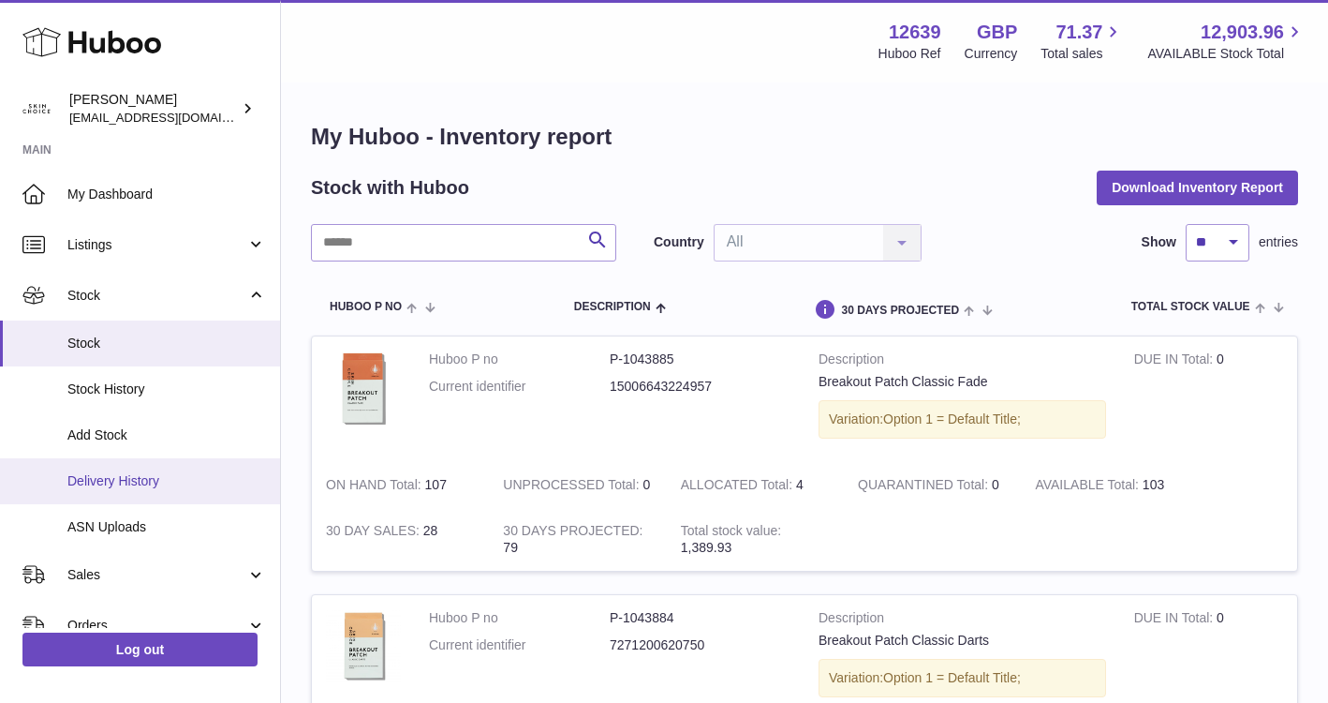
scroll to position [72, 0]
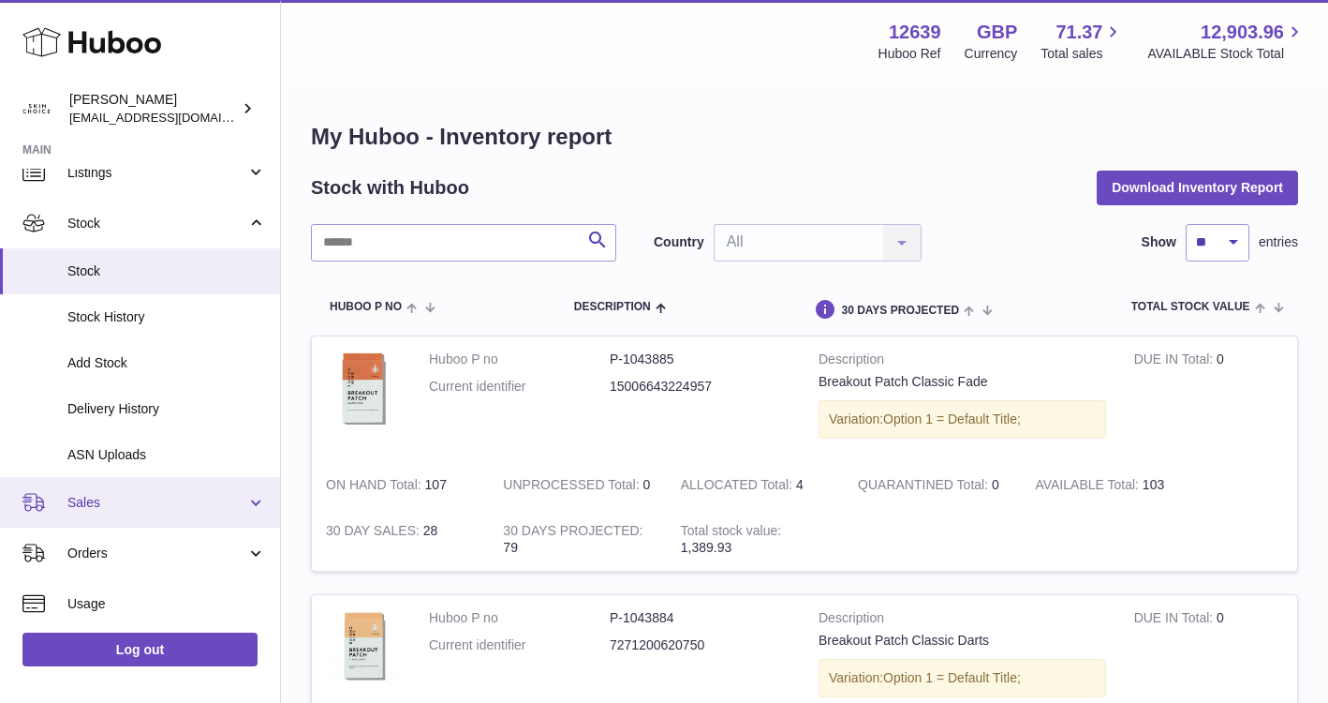
click at [189, 489] on link "Sales" at bounding box center [140, 502] width 280 height 51
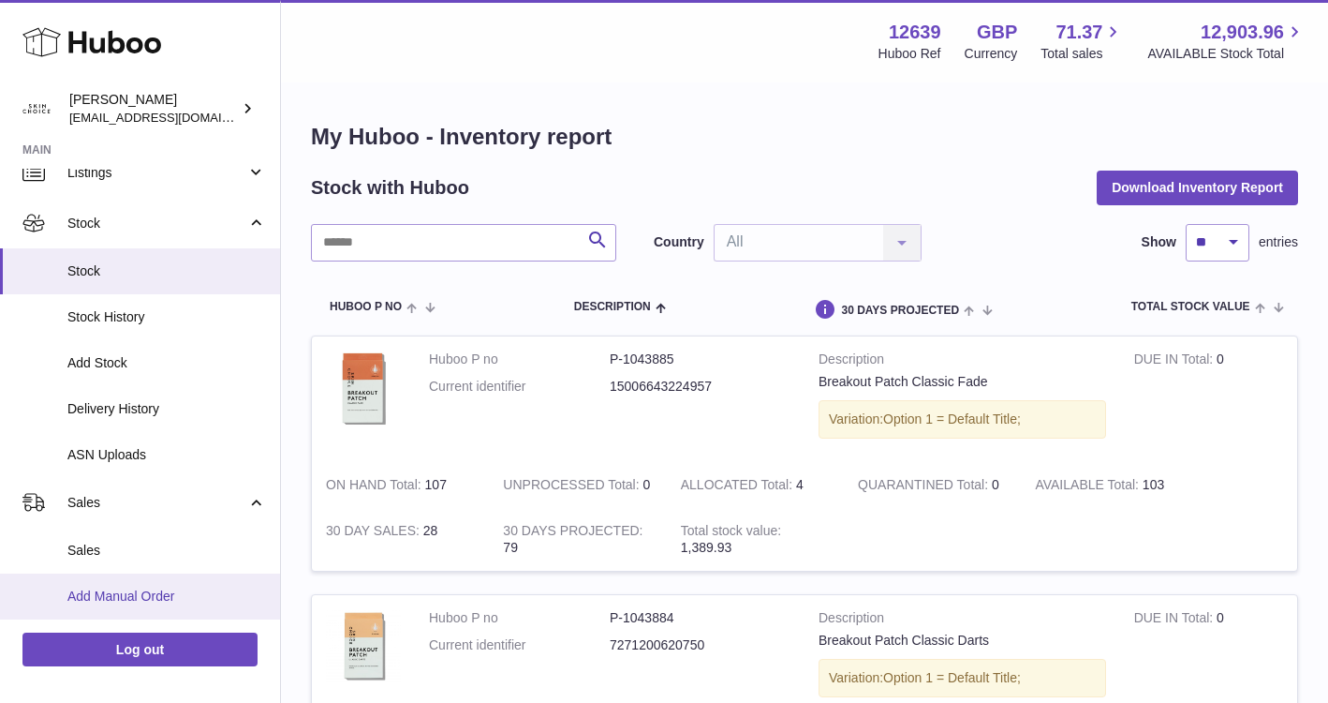
scroll to position [82, 0]
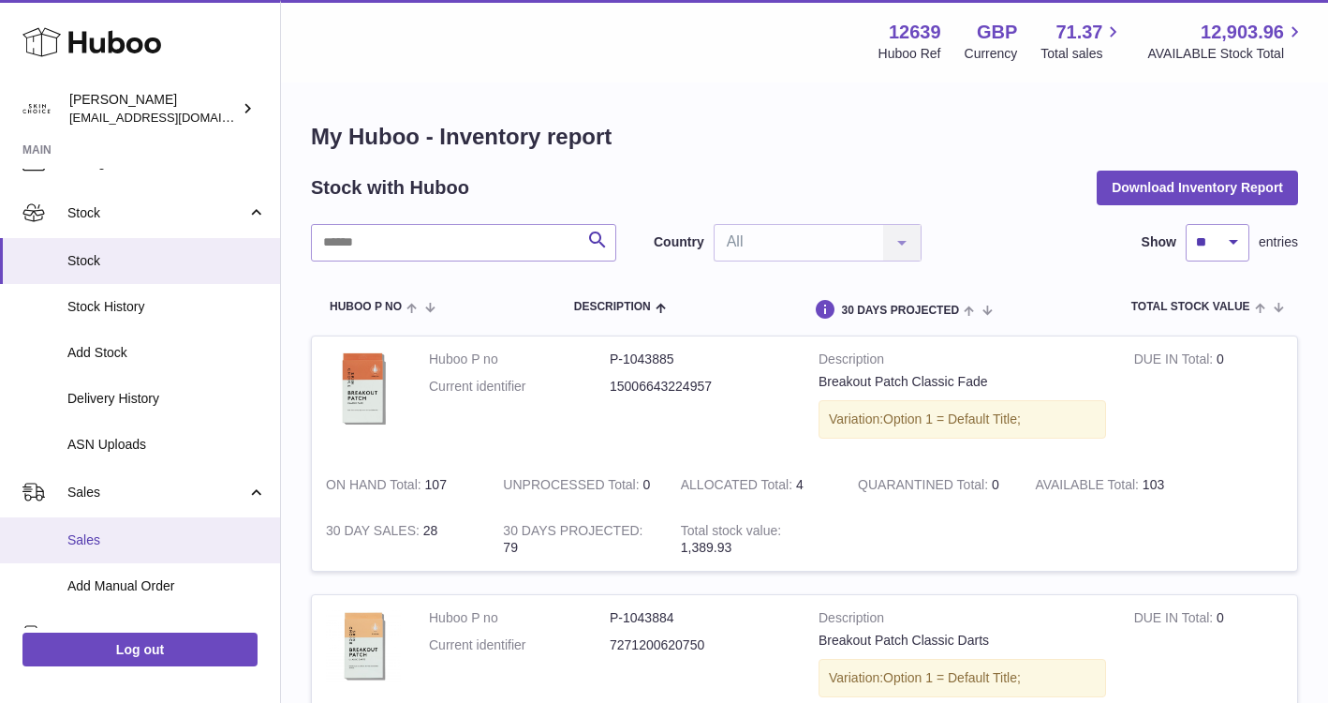
click at [160, 542] on span "Sales" at bounding box center [166, 540] width 199 height 18
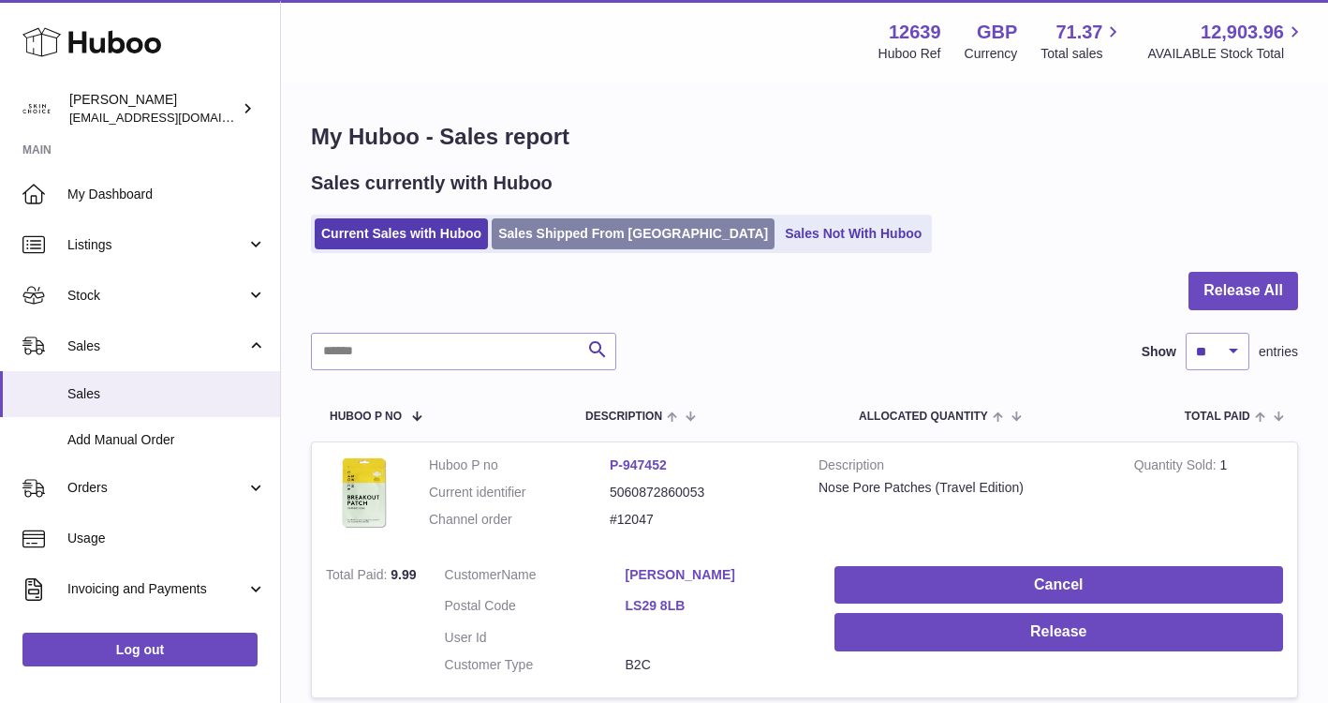
click at [569, 231] on link "Sales Shipped From [GEOGRAPHIC_DATA]" at bounding box center [633, 233] width 283 height 31
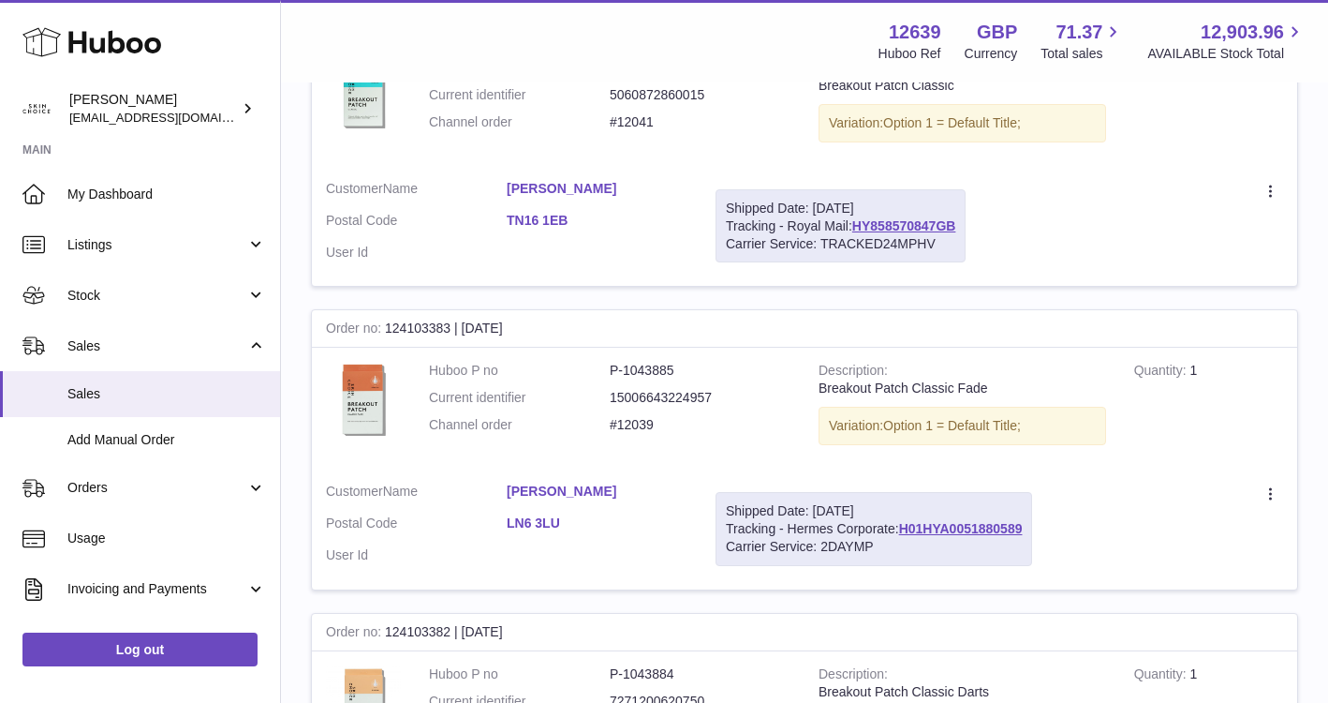
scroll to position [349, 0]
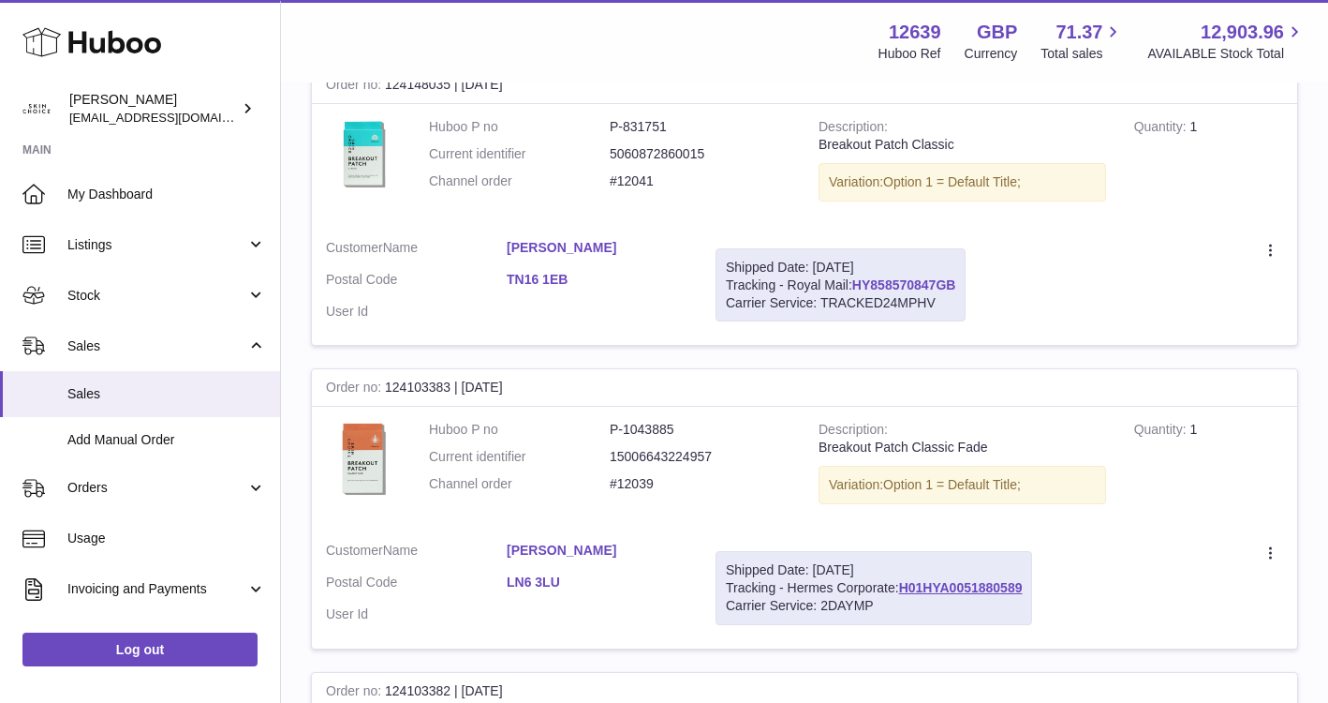
drag, startPoint x: 967, startPoint y: 279, endPoint x: 855, endPoint y: 279, distance: 111.5
click at [855, 279] on div "Shipped Date: [DATE] Tracking - Royal Mail: HY858570847GB Carrier Service: TRAC…" at bounding box center [841, 285] width 250 height 74
copy link "HY858570847GB"
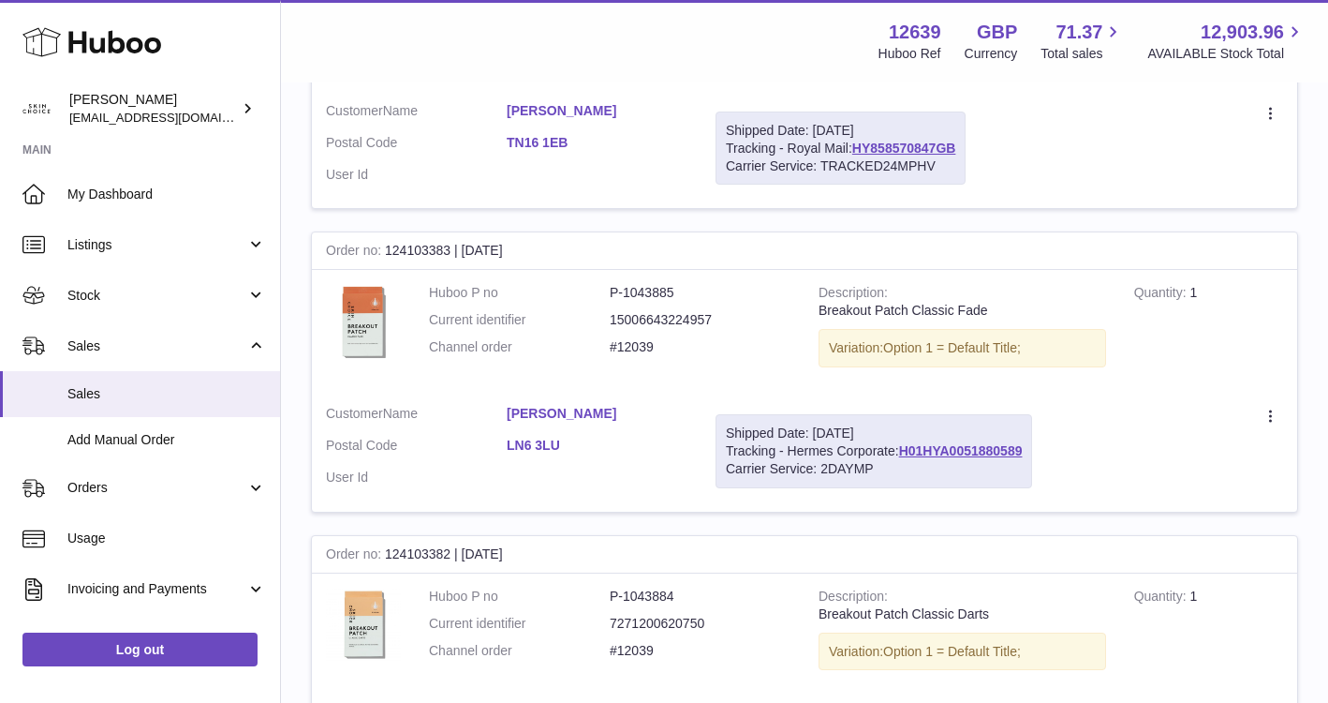
scroll to position [488, 0]
